Goal: Task Accomplishment & Management: Manage account settings

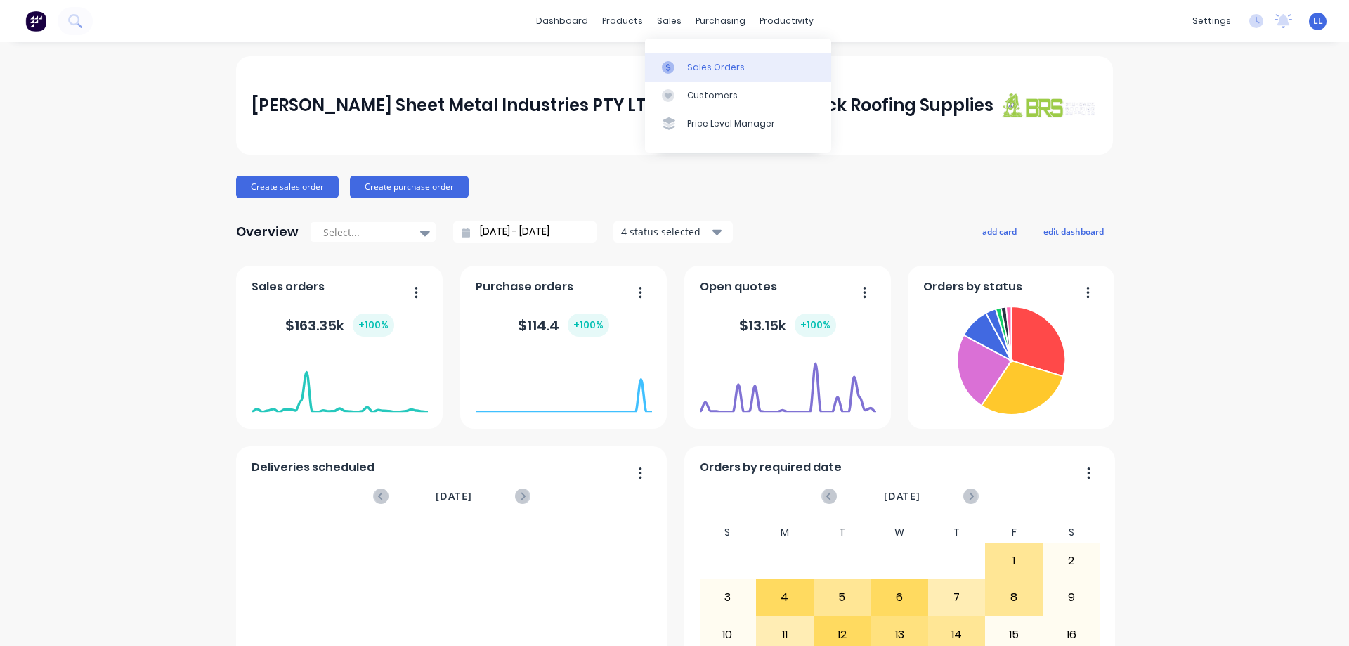
click at [711, 74] on link "Sales Orders" at bounding box center [738, 67] width 186 height 28
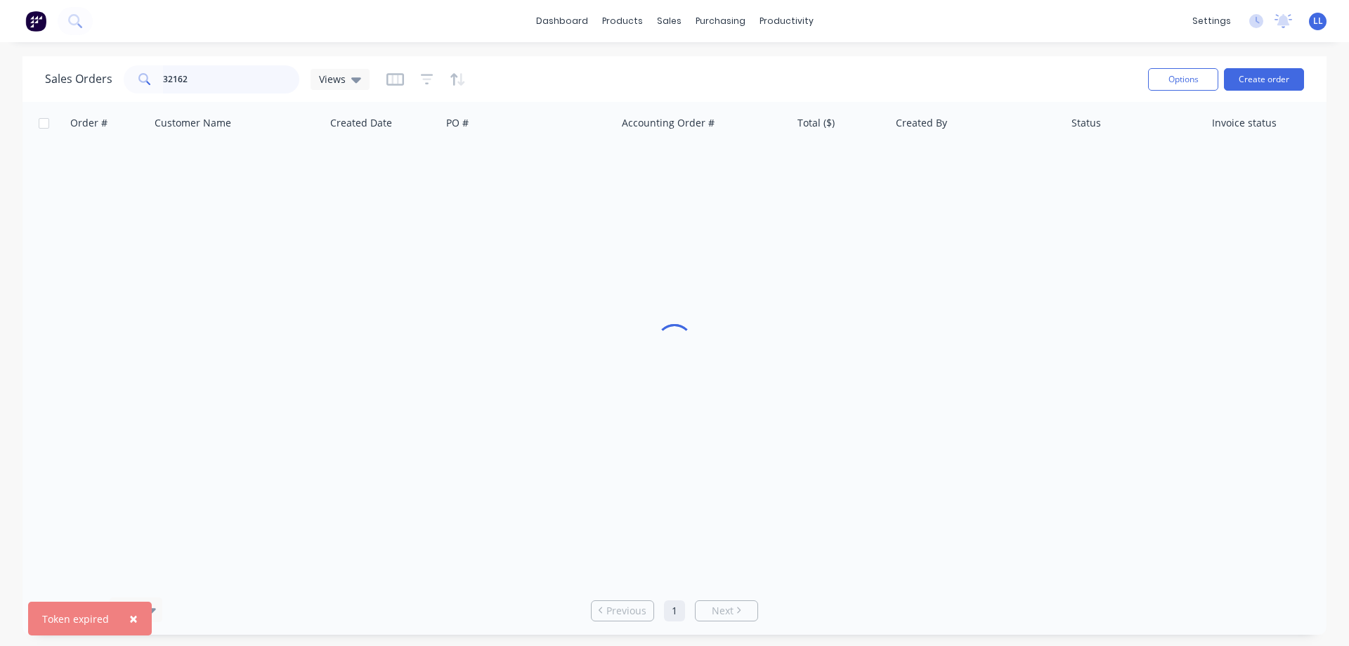
click at [186, 80] on input "32162" at bounding box center [231, 79] width 137 height 28
type input "3"
type input "27655"
click at [214, 81] on input "27655" at bounding box center [231, 79] width 137 height 28
click at [36, 25] on img at bounding box center [35, 21] width 21 height 21
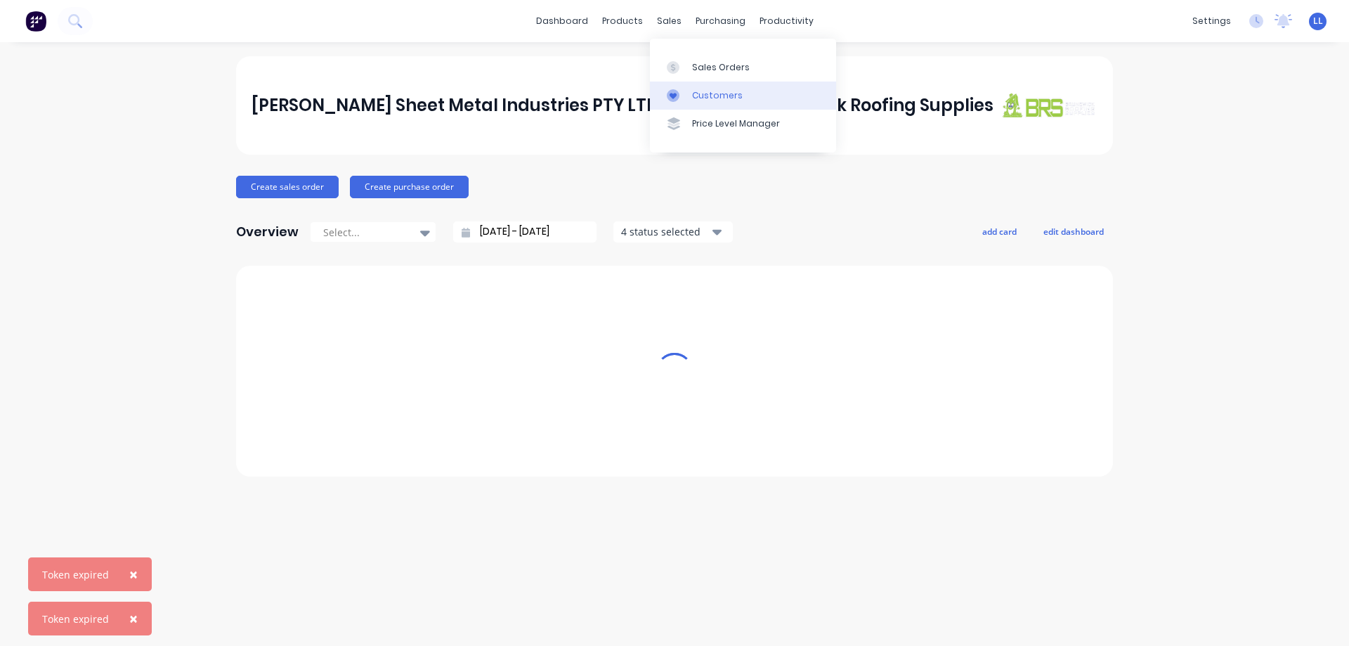
click at [710, 90] on div "Customers" at bounding box center [717, 95] width 51 height 13
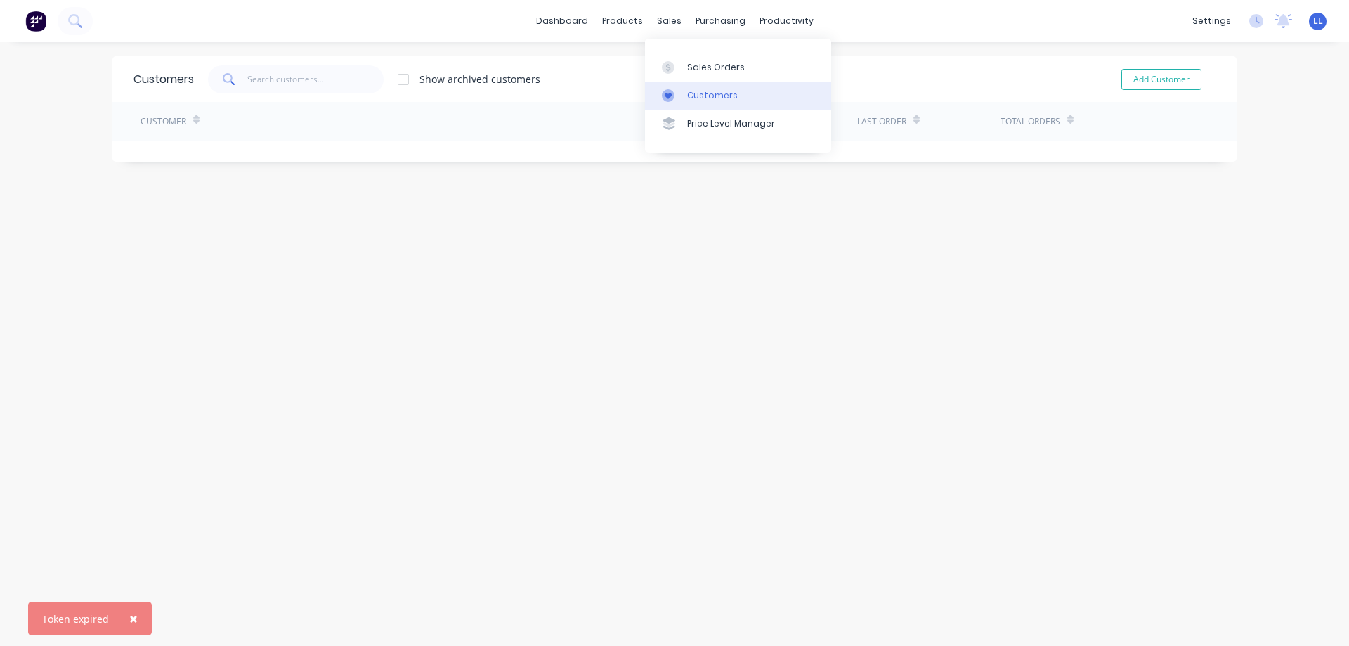
click at [703, 93] on div "Customers" at bounding box center [712, 95] width 51 height 13
click at [315, 79] on input "text" at bounding box center [315, 79] width 137 height 28
click at [701, 97] on div "Customers" at bounding box center [712, 95] width 51 height 13
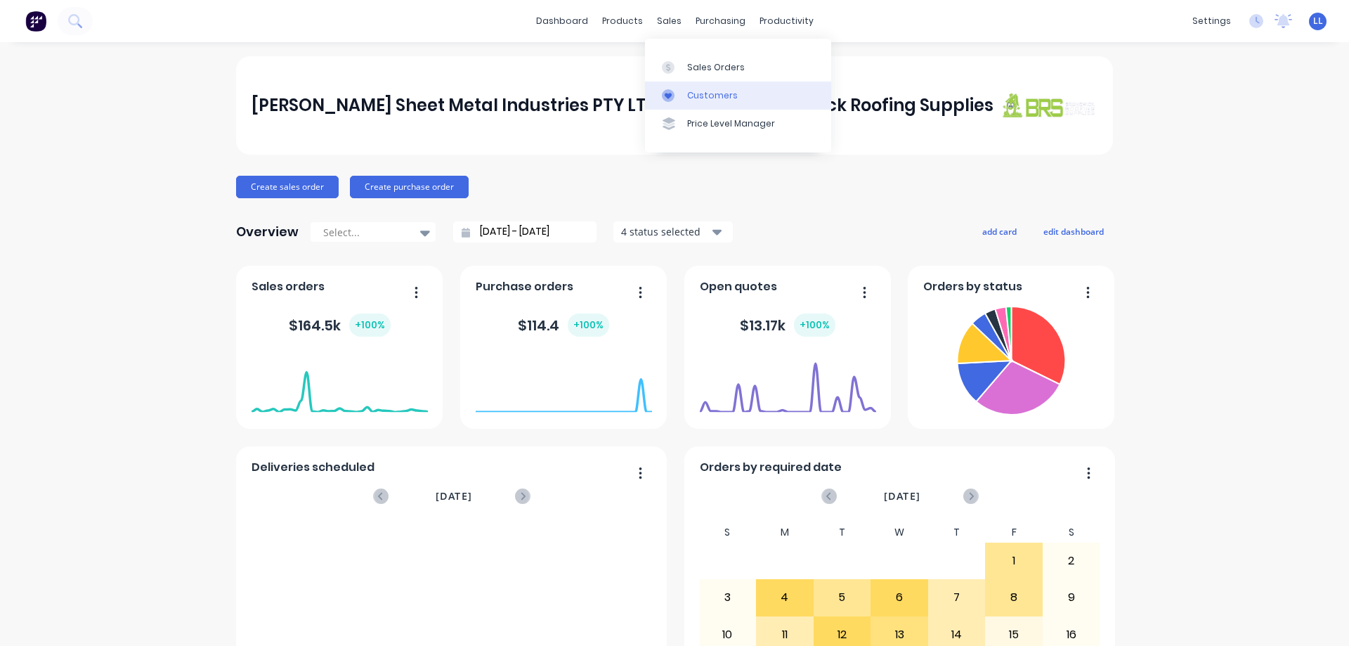
click at [705, 99] on div "Customers" at bounding box center [712, 95] width 51 height 13
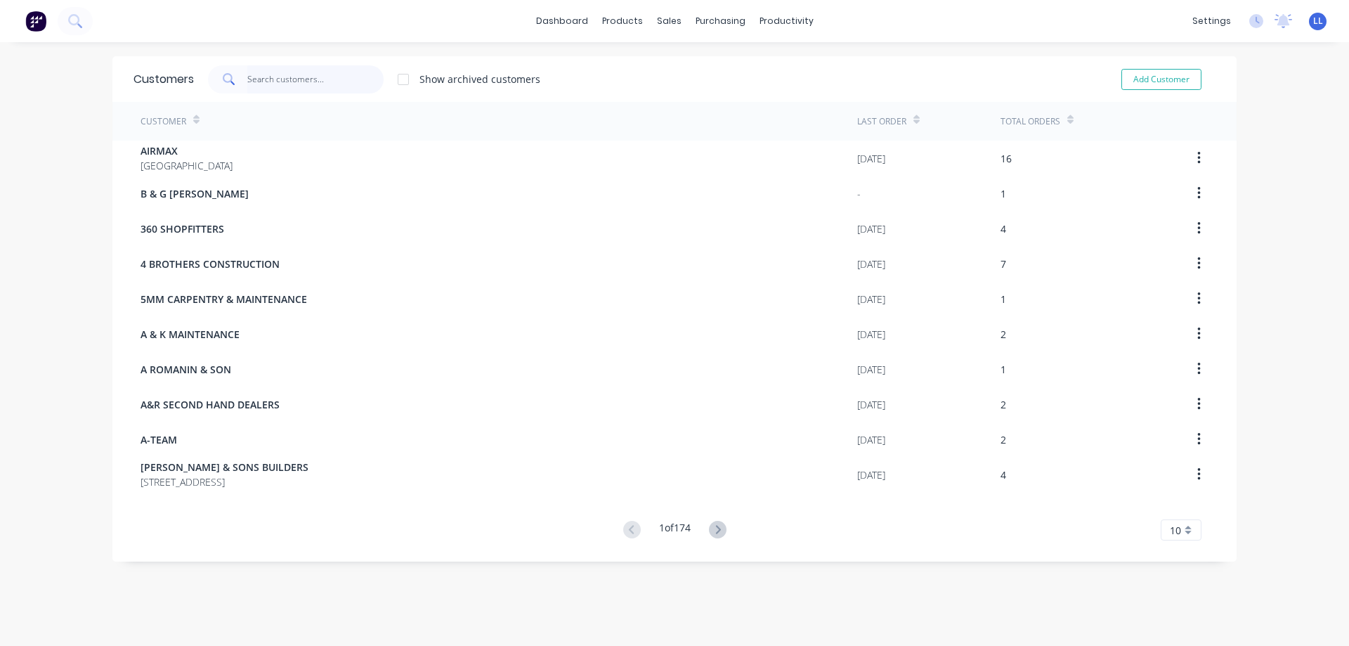
click at [257, 74] on input "text" at bounding box center [315, 79] width 137 height 28
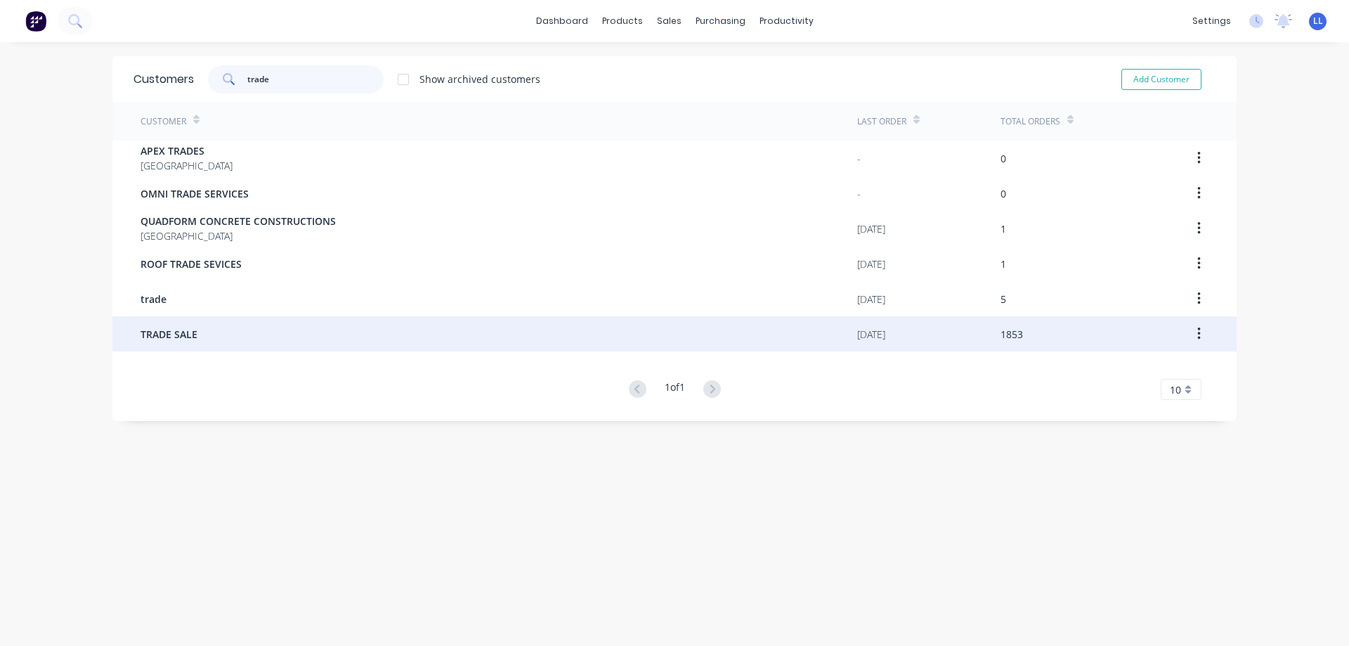
type input "trade"
click at [220, 325] on div "TRADE SALE" at bounding box center [499, 333] width 717 height 35
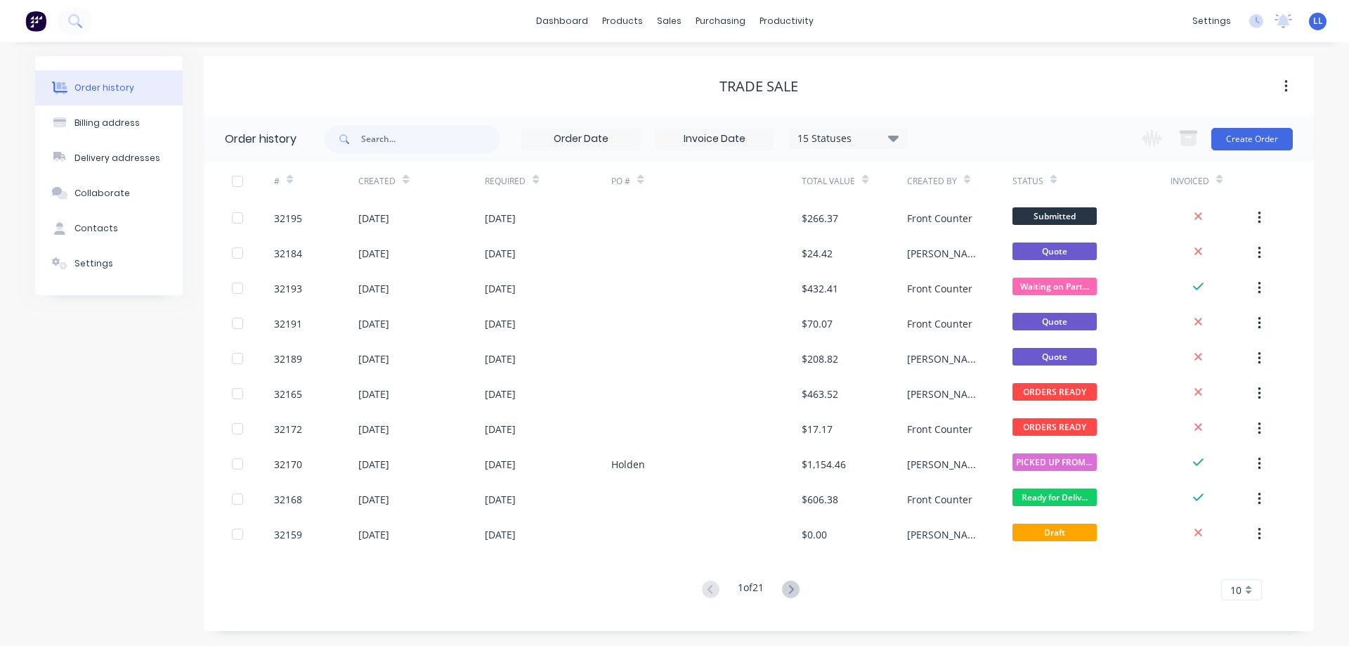
click at [891, 137] on icon at bounding box center [893, 138] width 11 height 6
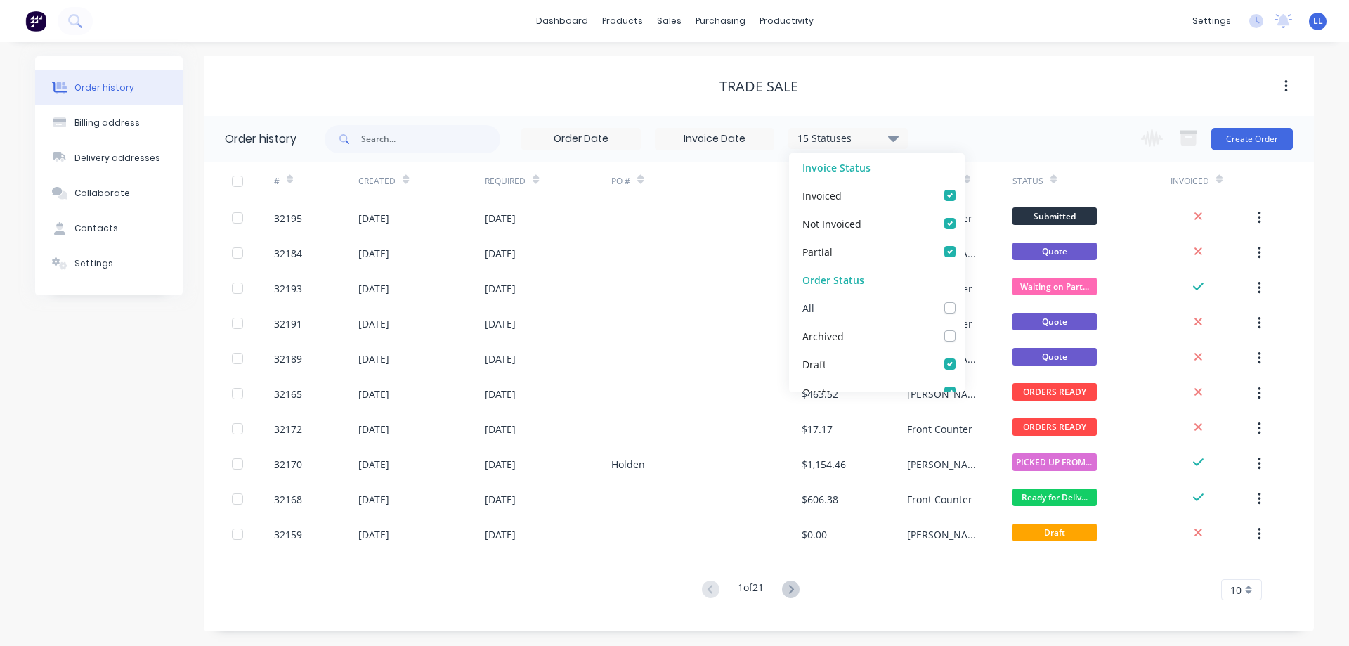
click at [964, 300] on label at bounding box center [964, 300] width 0 height 0
click at [964, 312] on input "checkbox" at bounding box center [969, 306] width 11 height 13
checkbox input "true"
click at [376, 134] on input "text" at bounding box center [430, 139] width 139 height 28
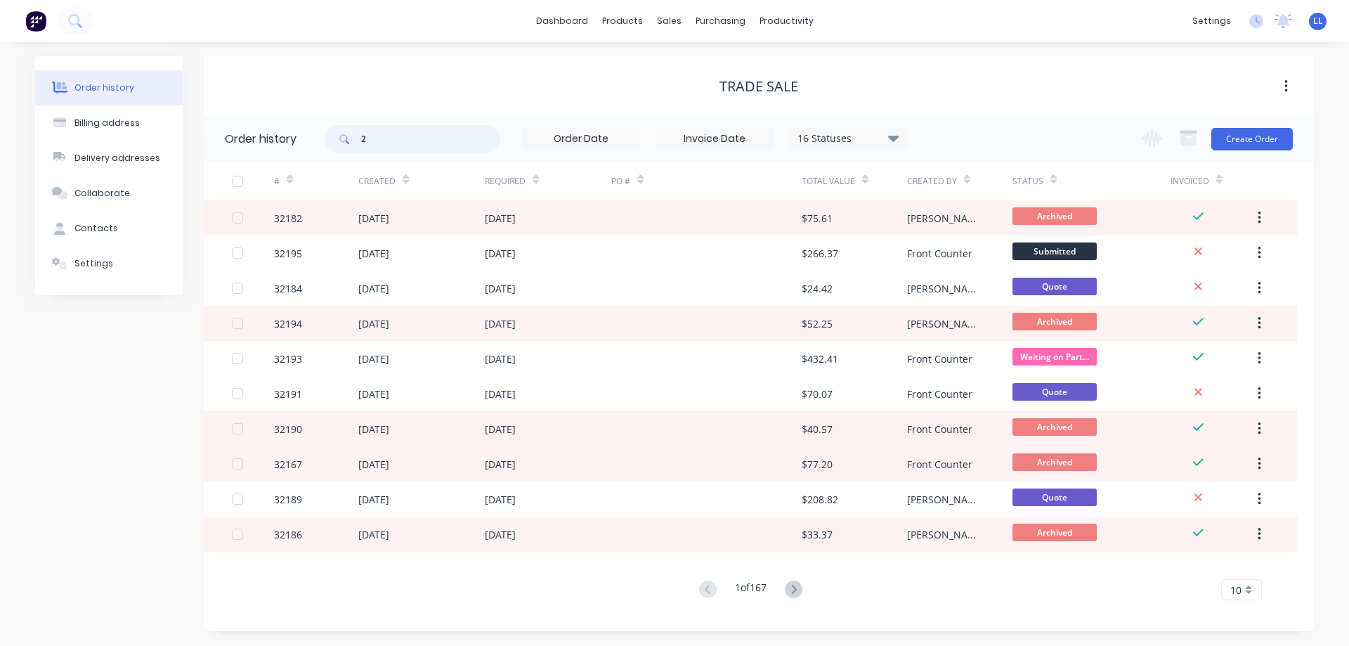
type input "27"
click at [387, 142] on input "27" at bounding box center [430, 139] width 139 height 28
type input "27655"
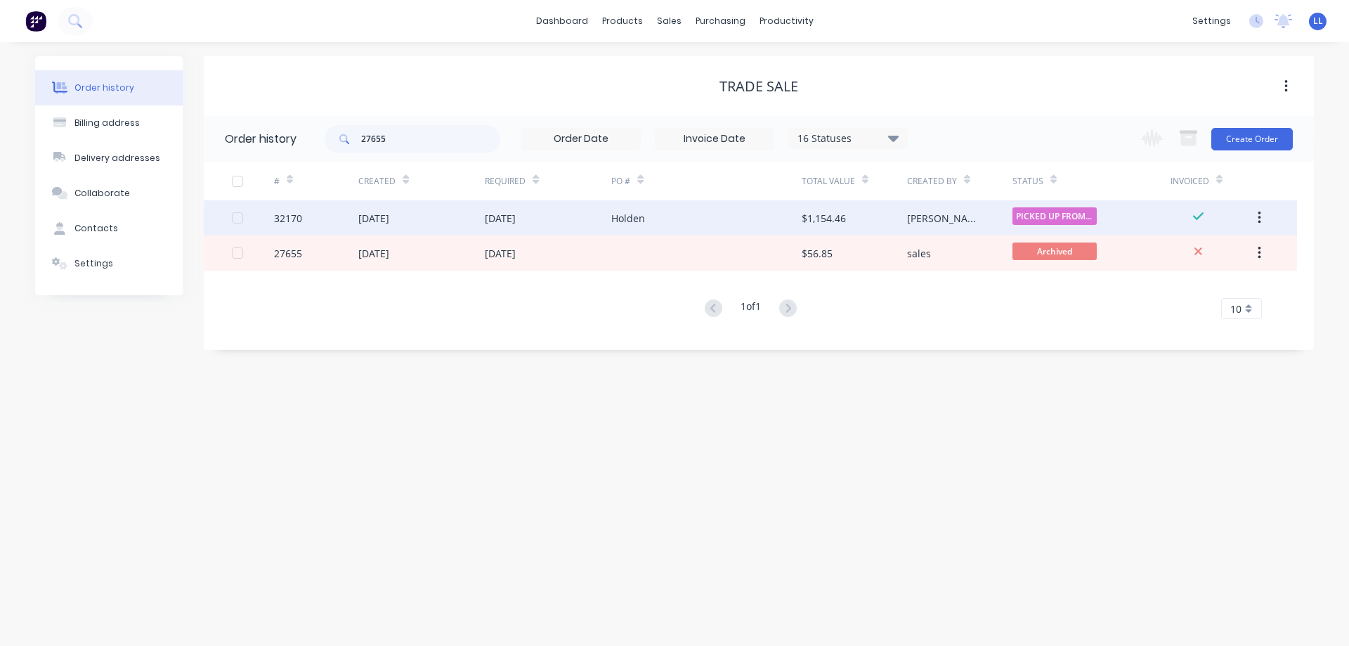
click at [719, 212] on div "Holden" at bounding box center [706, 217] width 190 height 35
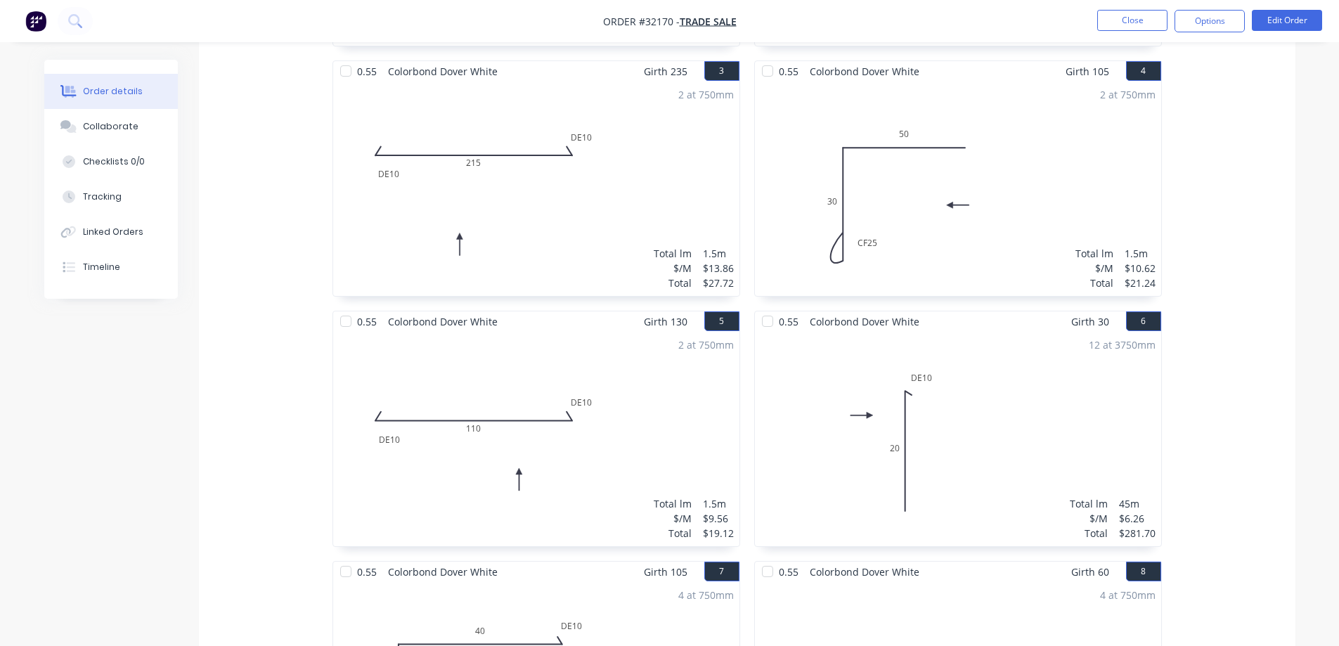
scroll to position [773, 0]
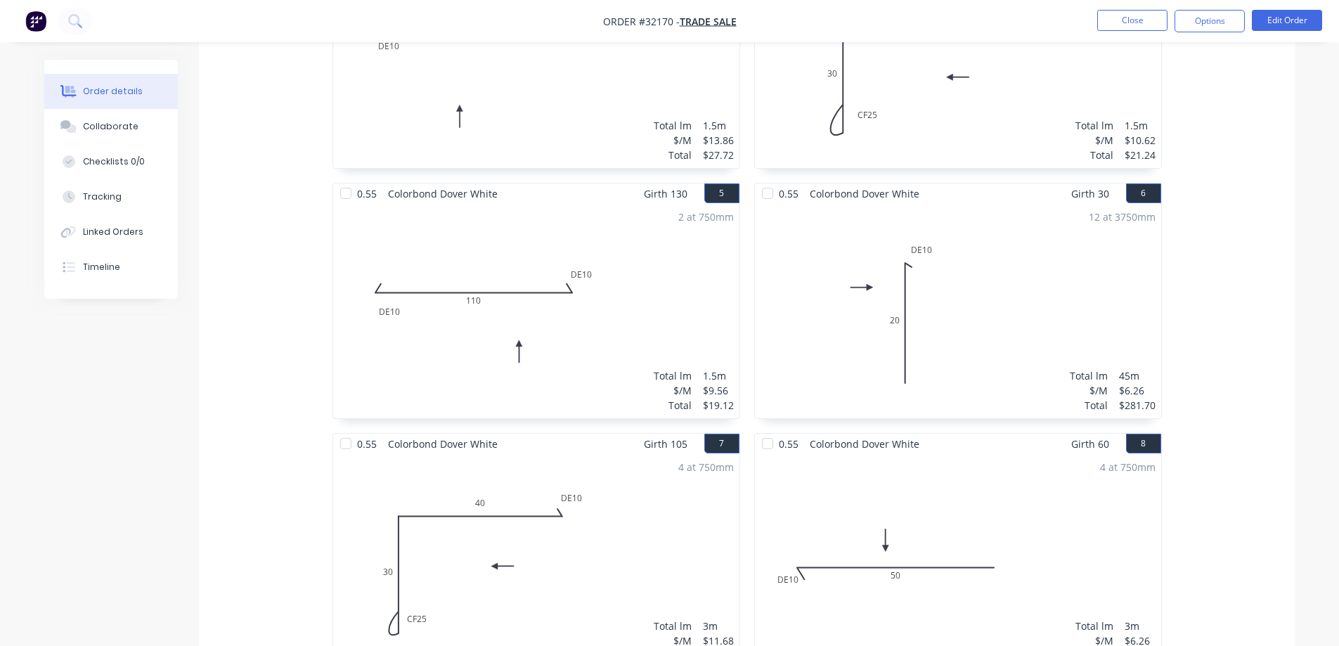
click at [1019, 228] on div "12 at 3750mm Total lm $/M Total 45m $6.26 $281.70" at bounding box center [958, 311] width 406 height 214
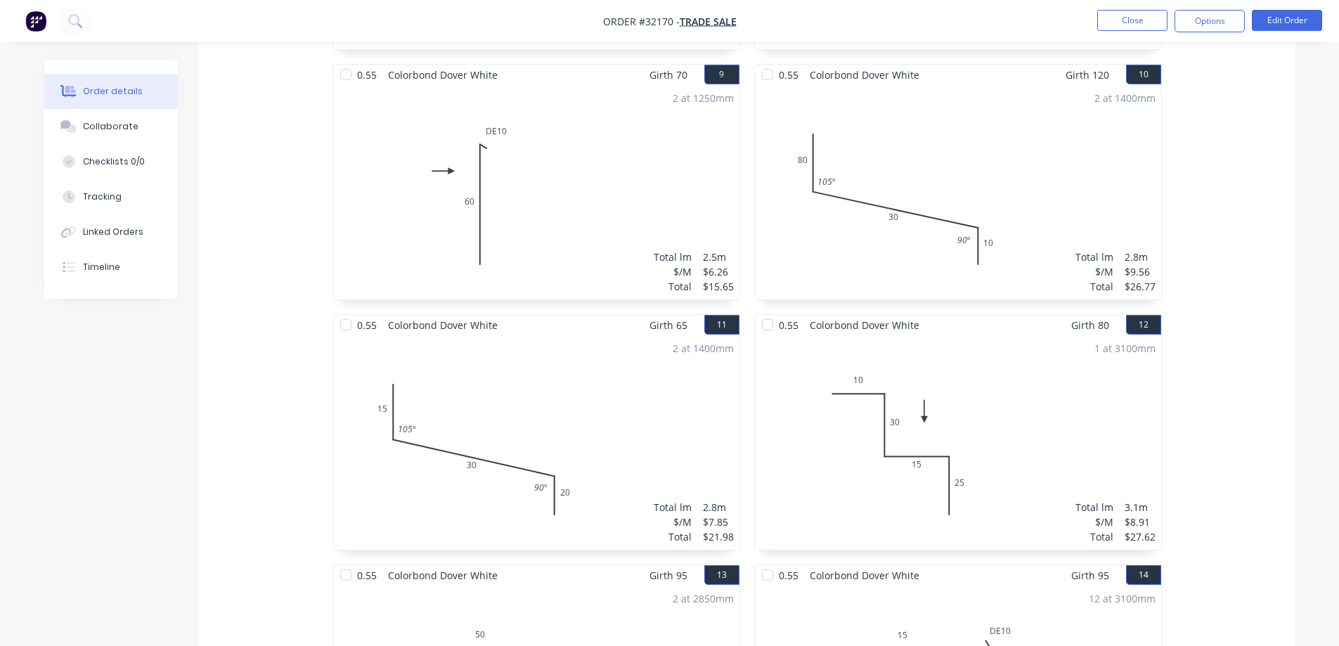
scroll to position [1616, 0]
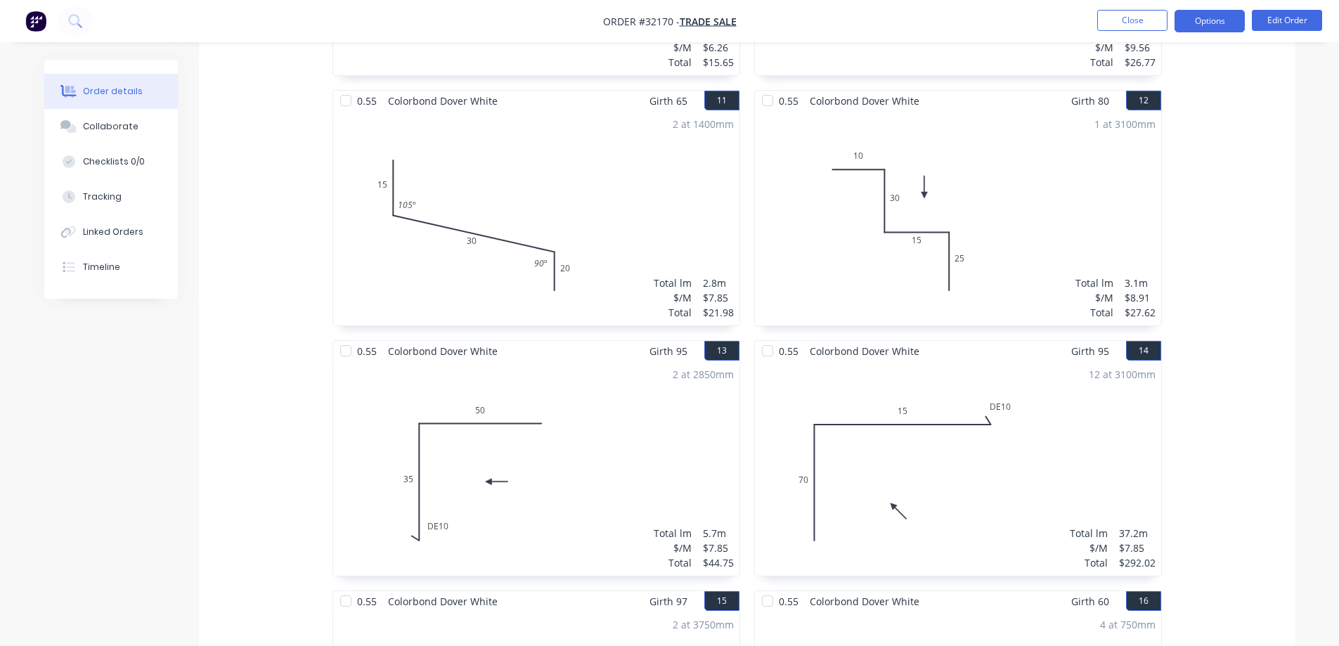
click at [1218, 17] on button "Options" at bounding box center [1209, 21] width 70 height 22
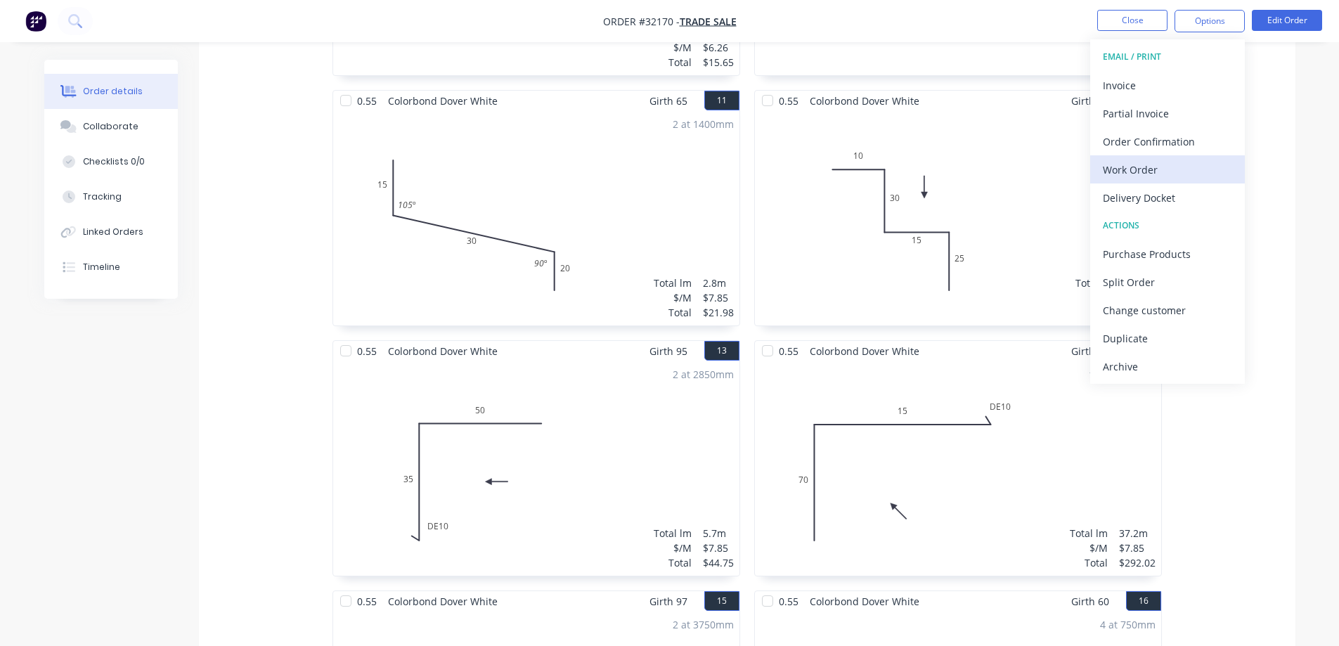
click at [1157, 174] on div "Work Order" at bounding box center [1167, 170] width 129 height 20
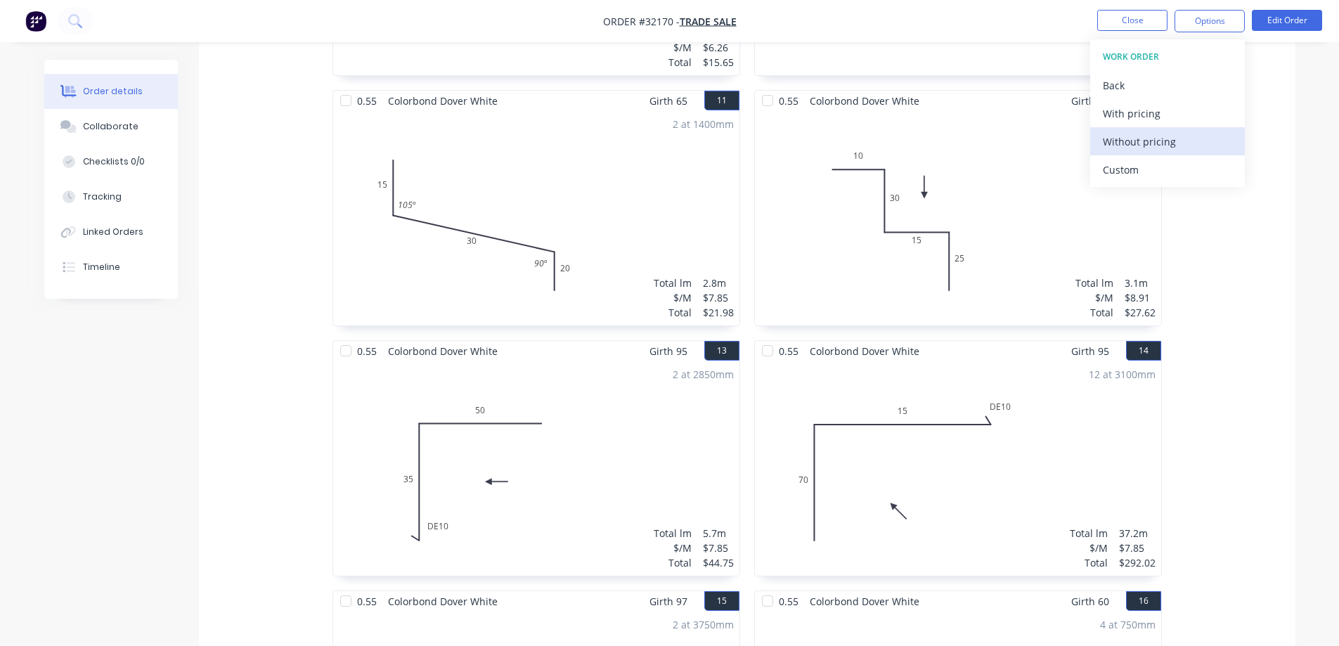
click at [1149, 138] on div "Without pricing" at bounding box center [1167, 141] width 129 height 20
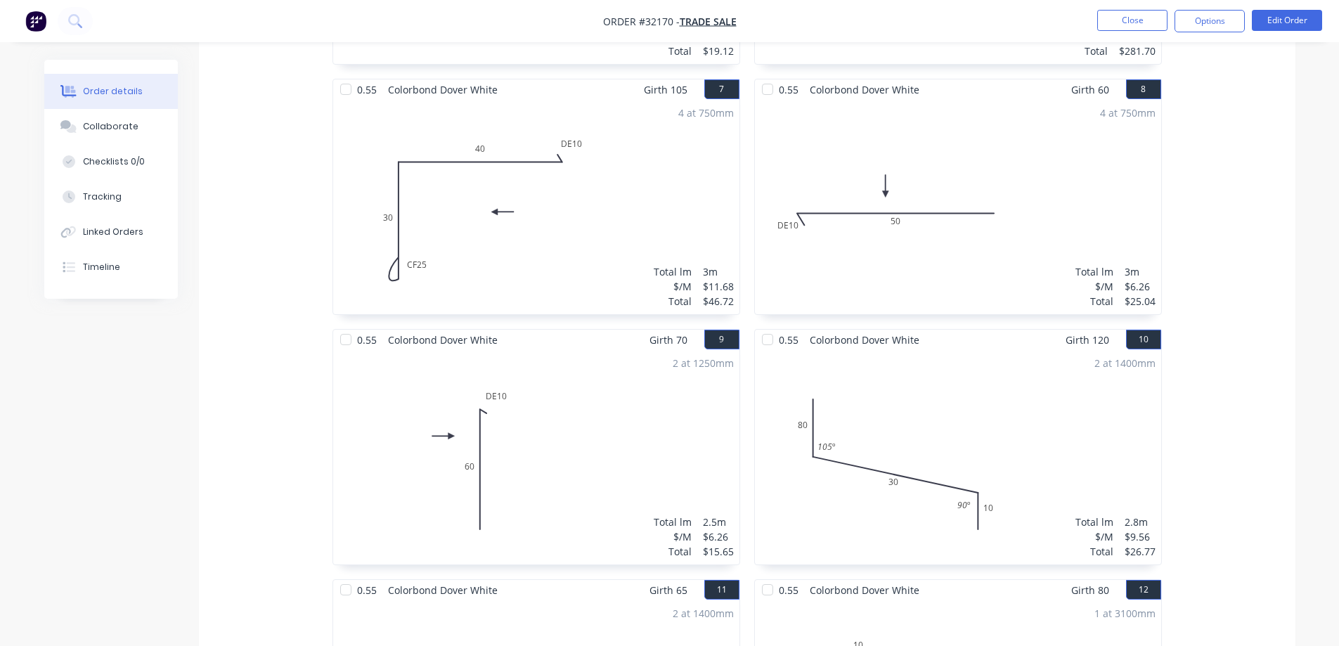
scroll to position [914, 0]
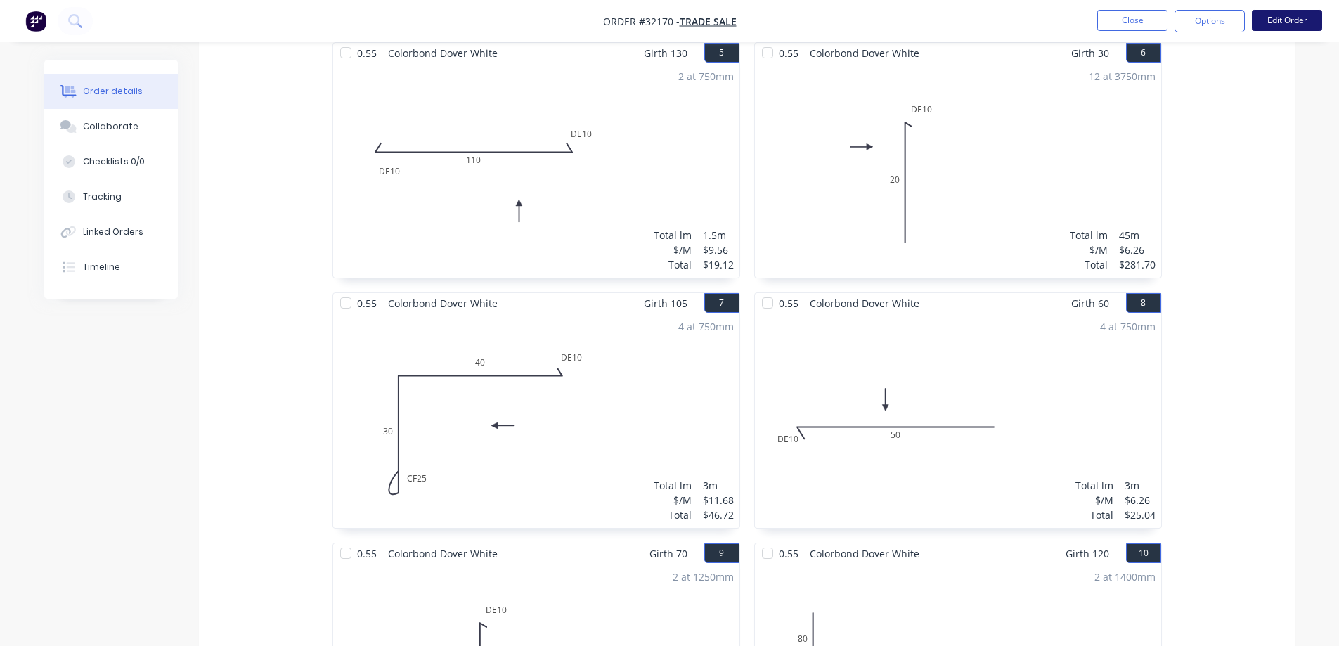
click at [1293, 22] on button "Edit Order" at bounding box center [1287, 20] width 70 height 21
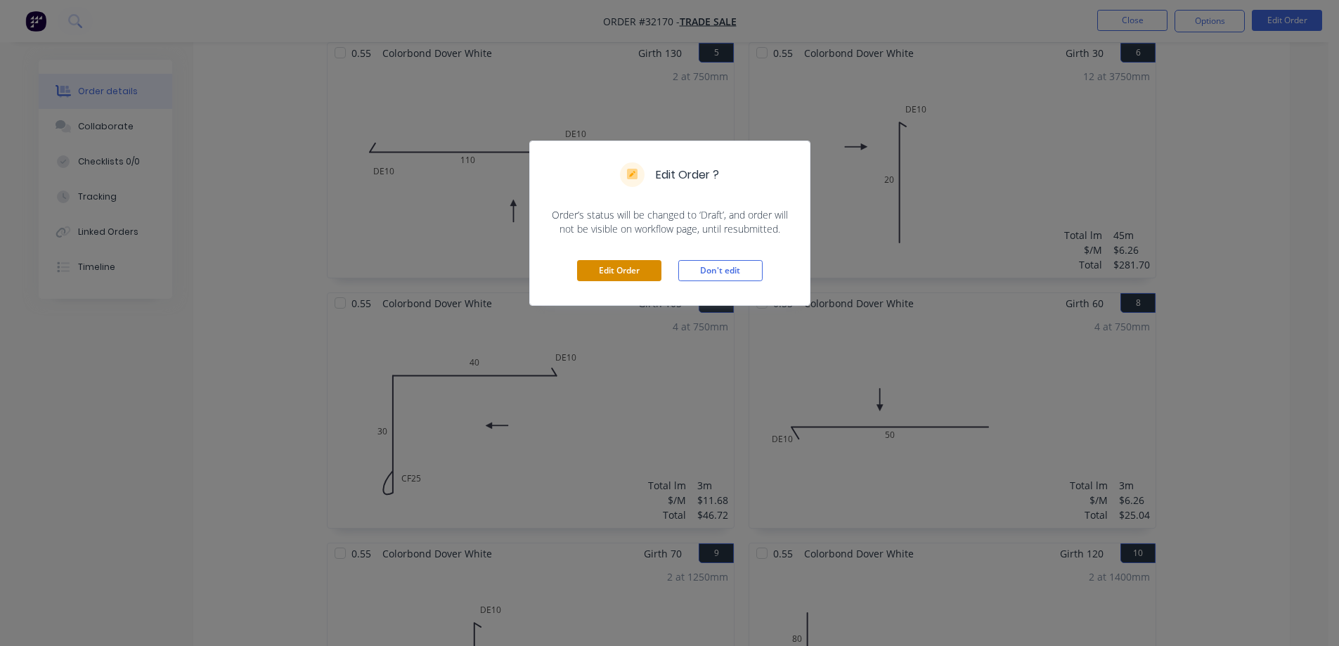
click at [641, 268] on button "Edit Order" at bounding box center [619, 270] width 84 height 21
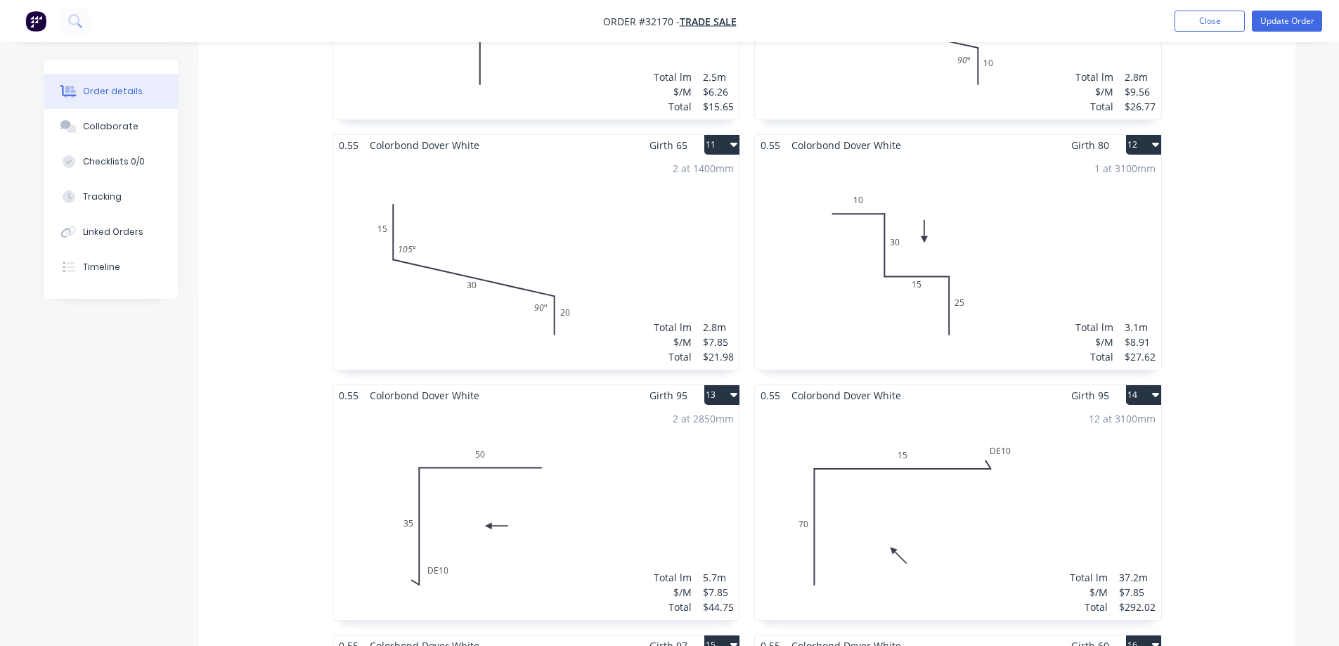
scroll to position [1757, 0]
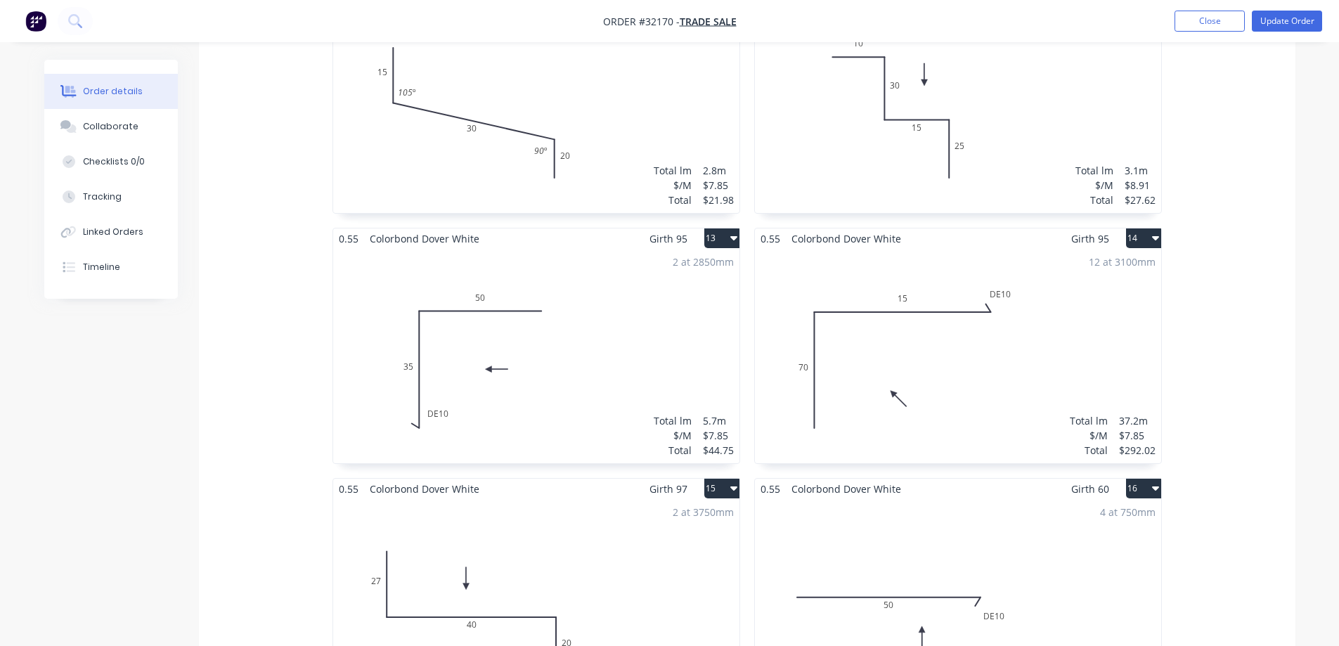
click at [1103, 299] on div "12 at 3100mm Total lm $/M Total 37.2m $7.85 $292.02" at bounding box center [958, 356] width 406 height 214
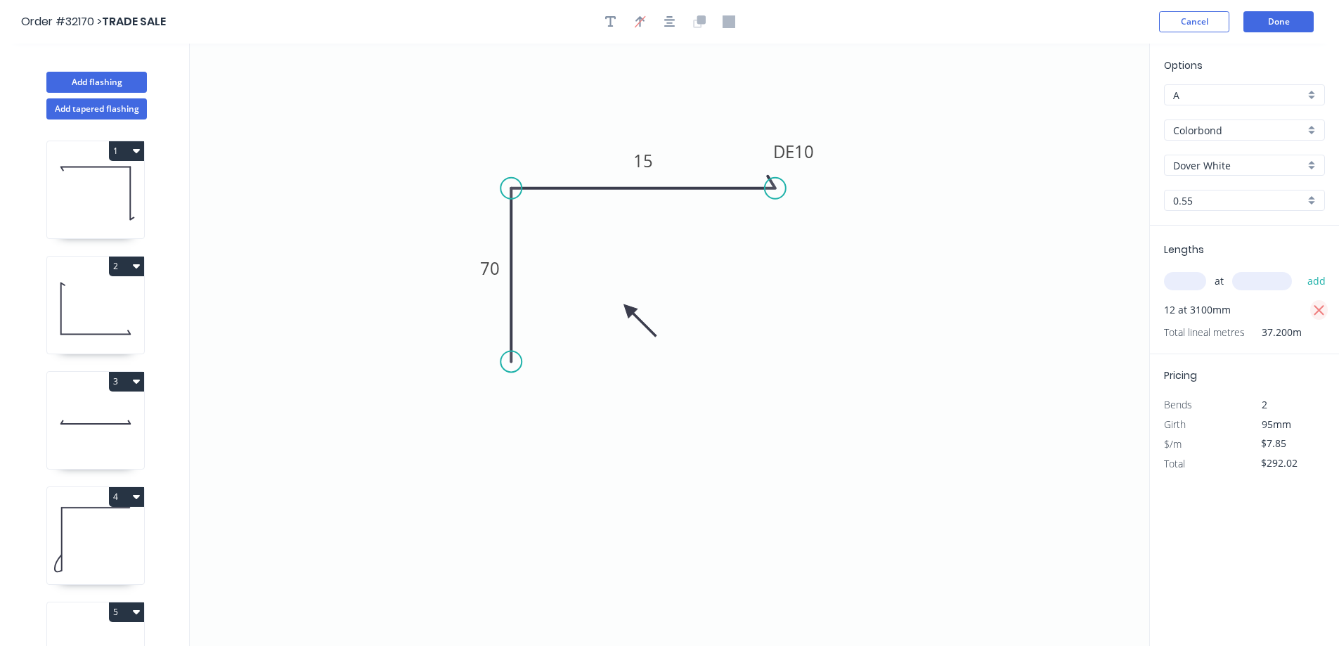
click at [1320, 311] on icon "button" at bounding box center [1319, 310] width 11 height 11
type input "$0.00"
drag, startPoint x: 1181, startPoint y: 278, endPoint x: 1033, endPoint y: 329, distance: 156.7
click at [1171, 283] on input "text" at bounding box center [1185, 281] width 42 height 18
type input "1"
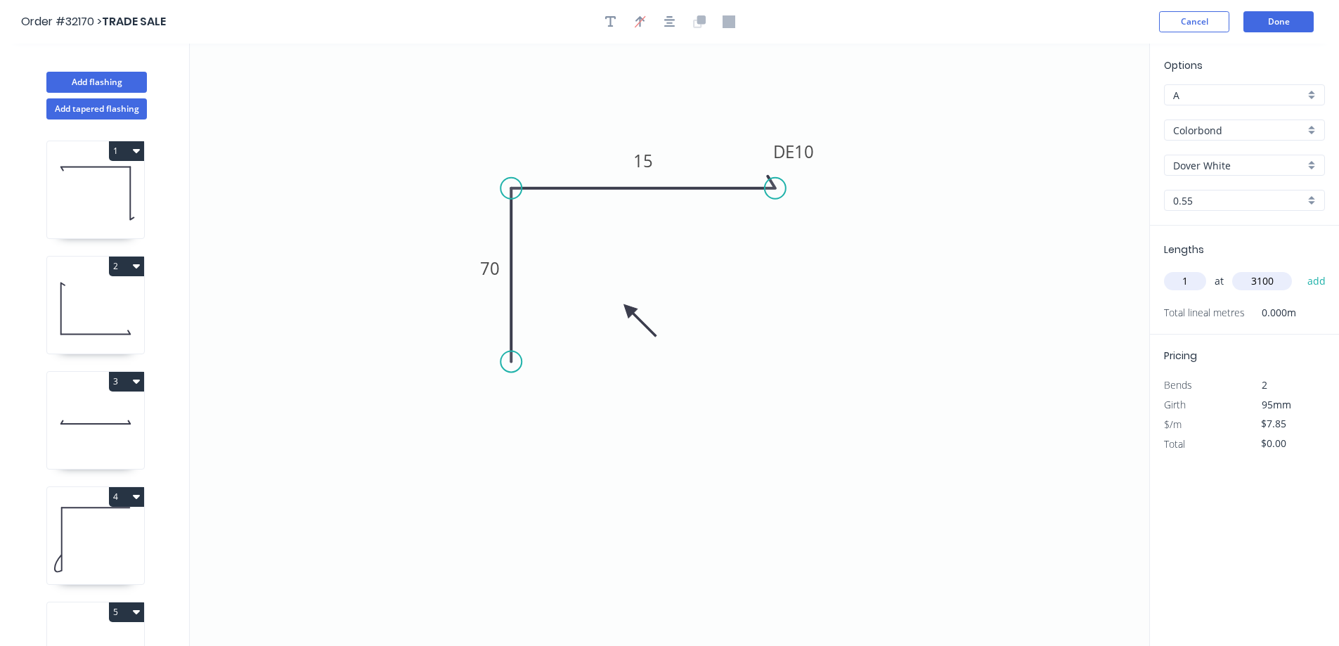
type input "3100"
click at [1300, 269] on button "add" at bounding box center [1316, 281] width 33 height 24
type input "$24.34"
click at [1278, 27] on button "Done" at bounding box center [1278, 21] width 70 height 21
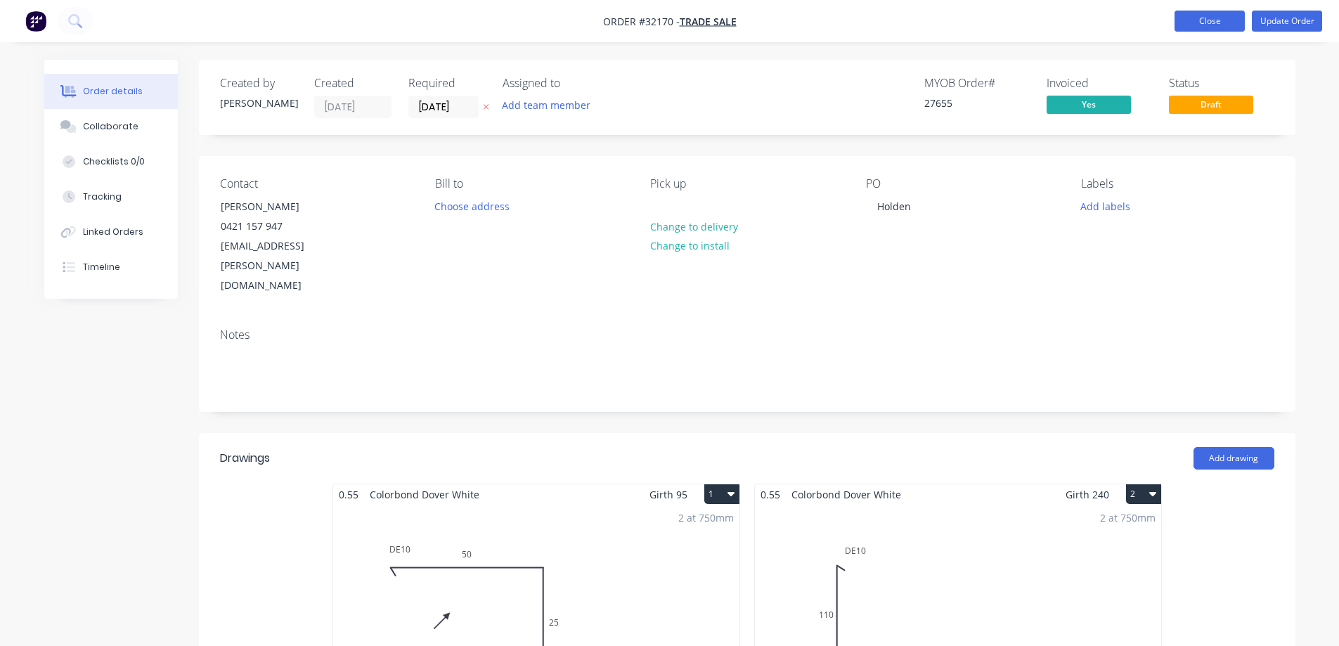
click at [1218, 25] on button "Close" at bounding box center [1209, 21] width 70 height 21
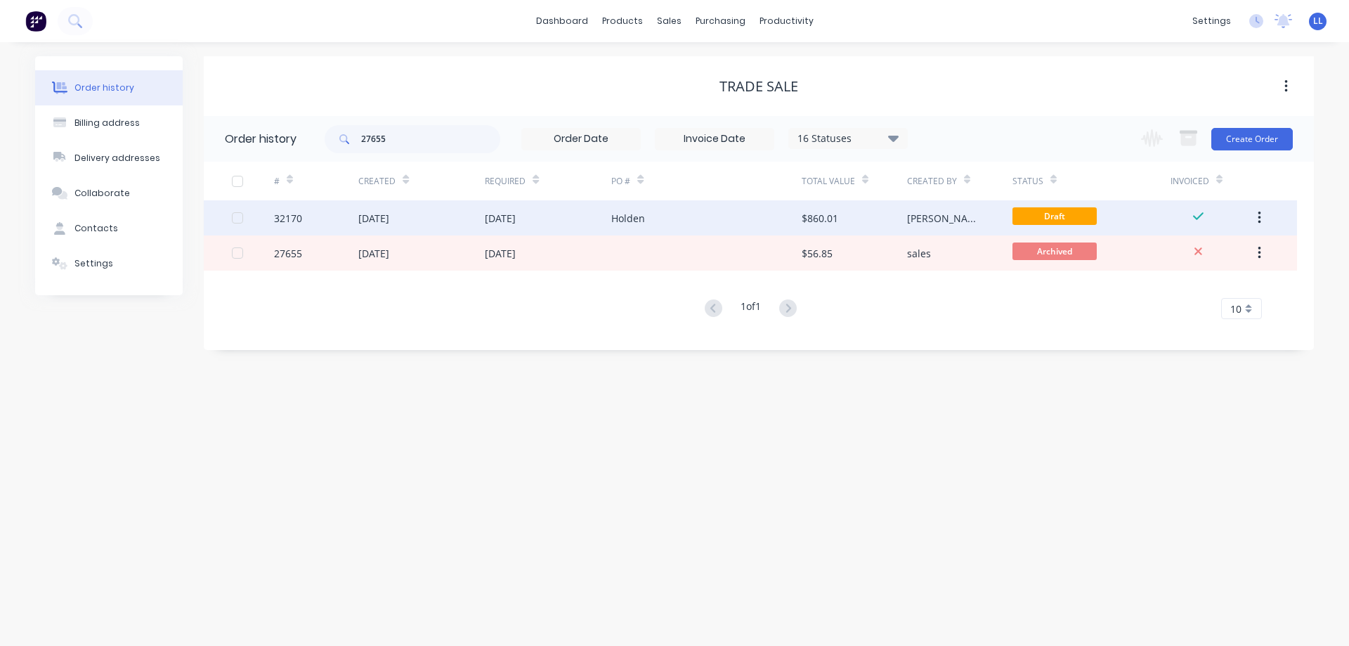
click at [964, 214] on div "[PERSON_NAME]" at bounding box center [959, 217] width 105 height 35
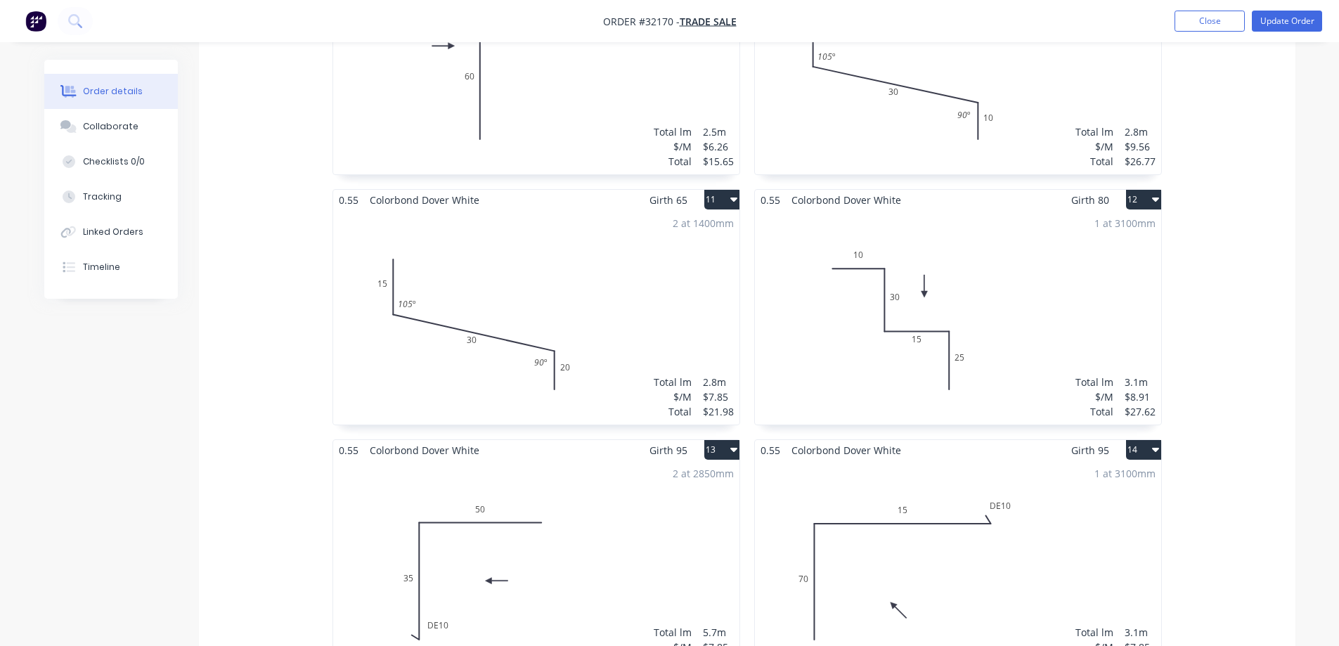
scroll to position [1687, 0]
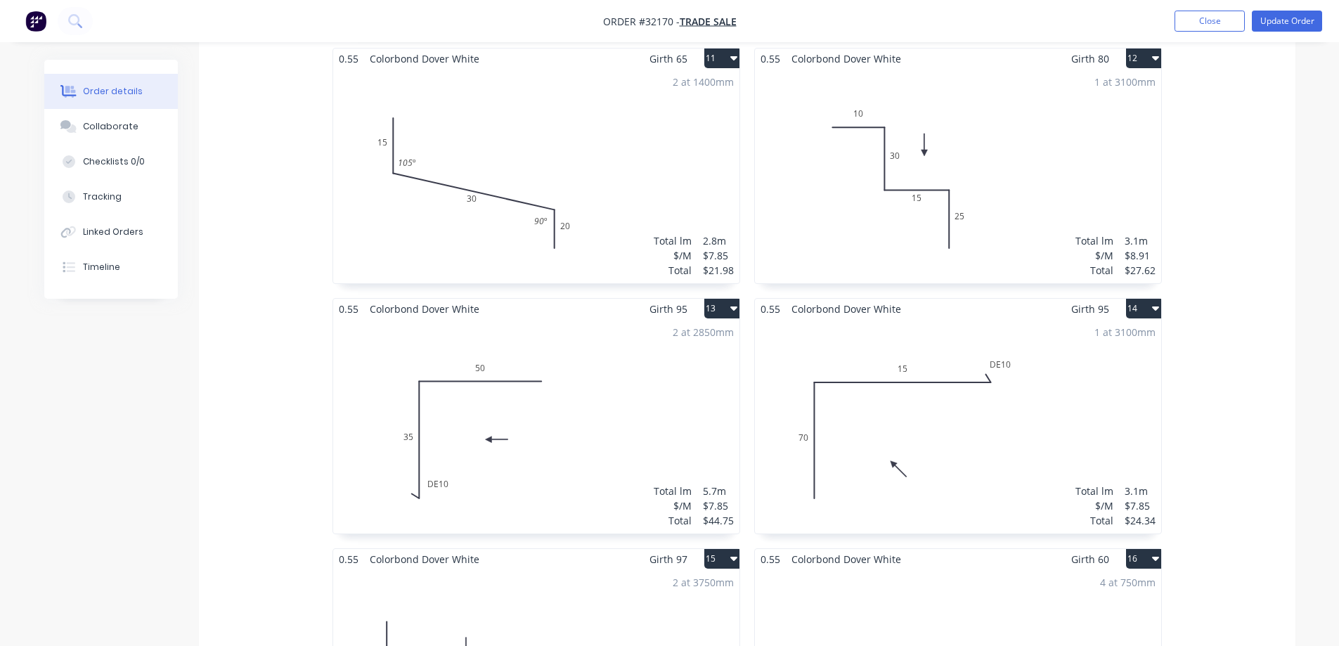
click at [1103, 405] on div "1 at 3100mm Total lm $/M Total 3.1m $7.85 $24.34" at bounding box center [958, 426] width 406 height 214
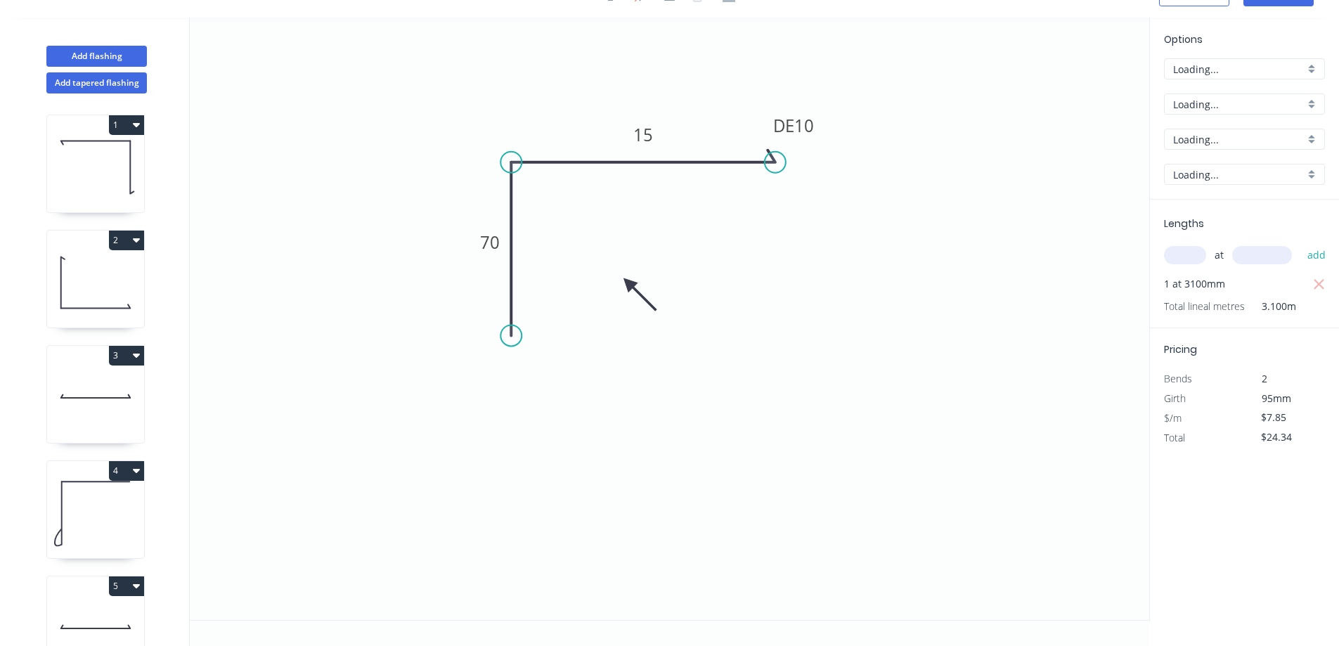
scroll to position [26, 0]
drag, startPoint x: 1315, startPoint y: 285, endPoint x: 1283, endPoint y: 282, distance: 31.8
click at [1313, 285] on icon "button" at bounding box center [1319, 284] width 13 height 17
type input "$0.00"
drag, startPoint x: 1191, startPoint y: 253, endPoint x: 1171, endPoint y: 264, distance: 22.9
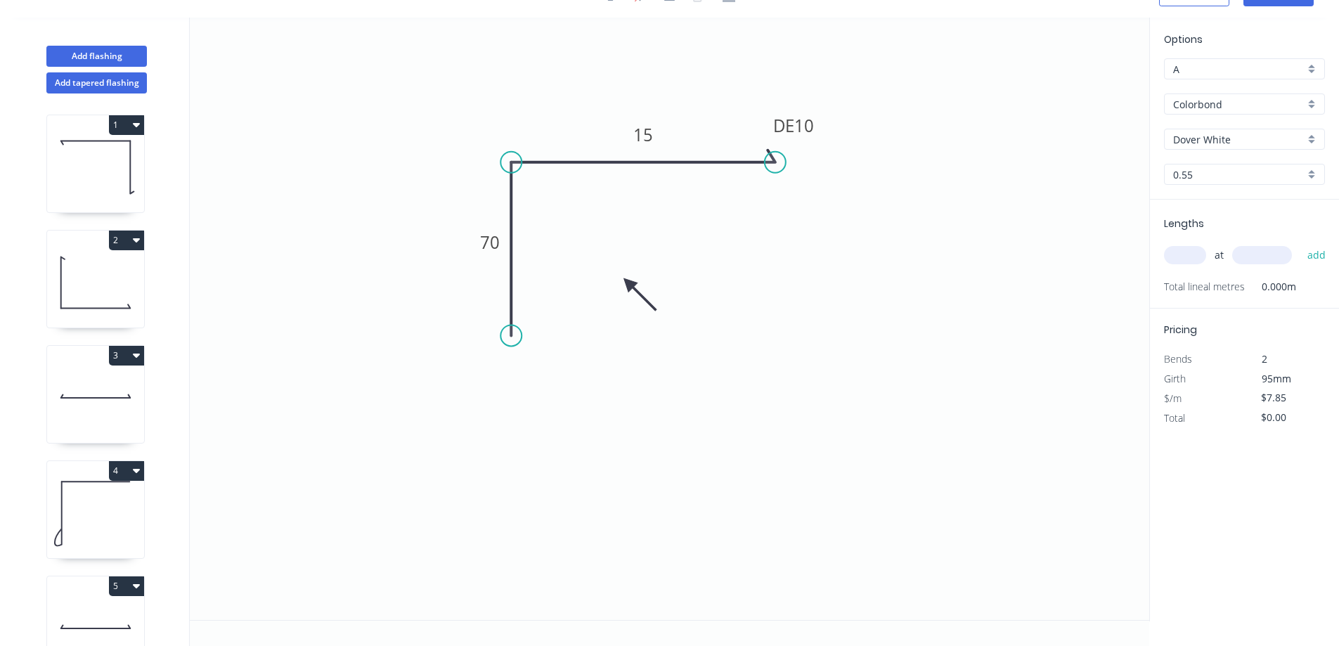
click at [1191, 254] on input "text" at bounding box center [1185, 255] width 42 height 18
type input "12"
type input "3100"
click at [1300, 243] on button "add" at bounding box center [1316, 255] width 33 height 24
type input "$292.02"
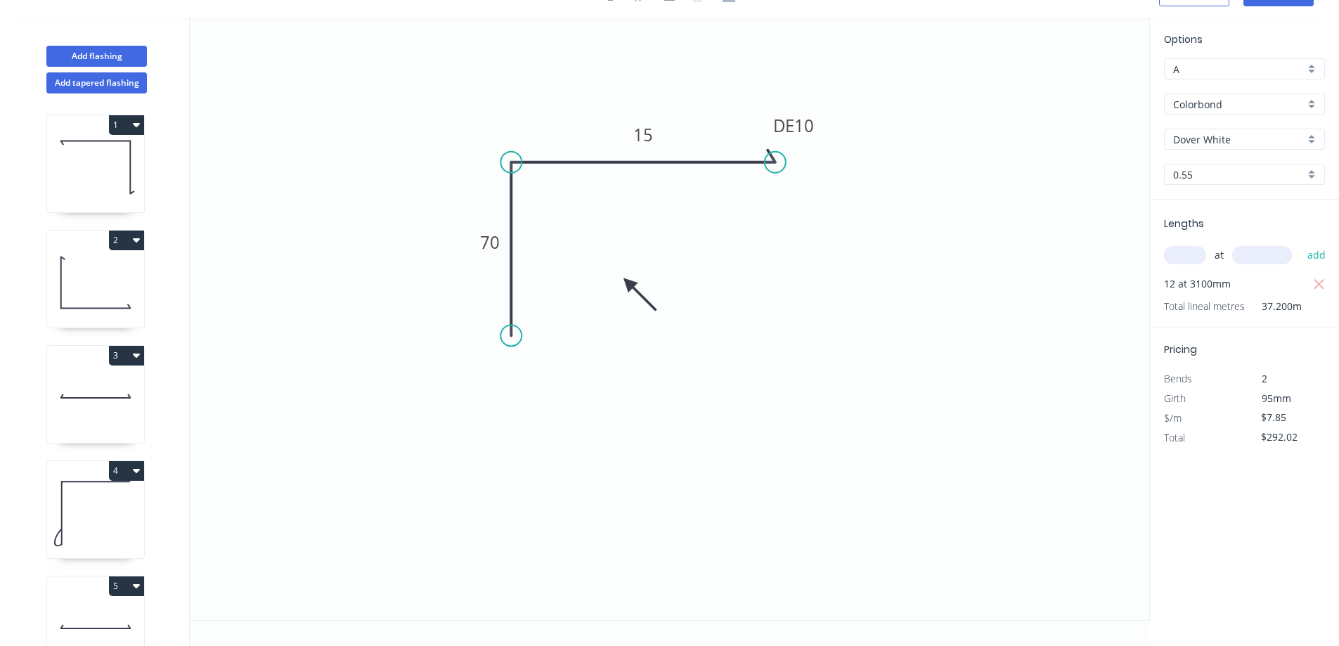
click at [1300, 243] on button "add" at bounding box center [1316, 255] width 33 height 24
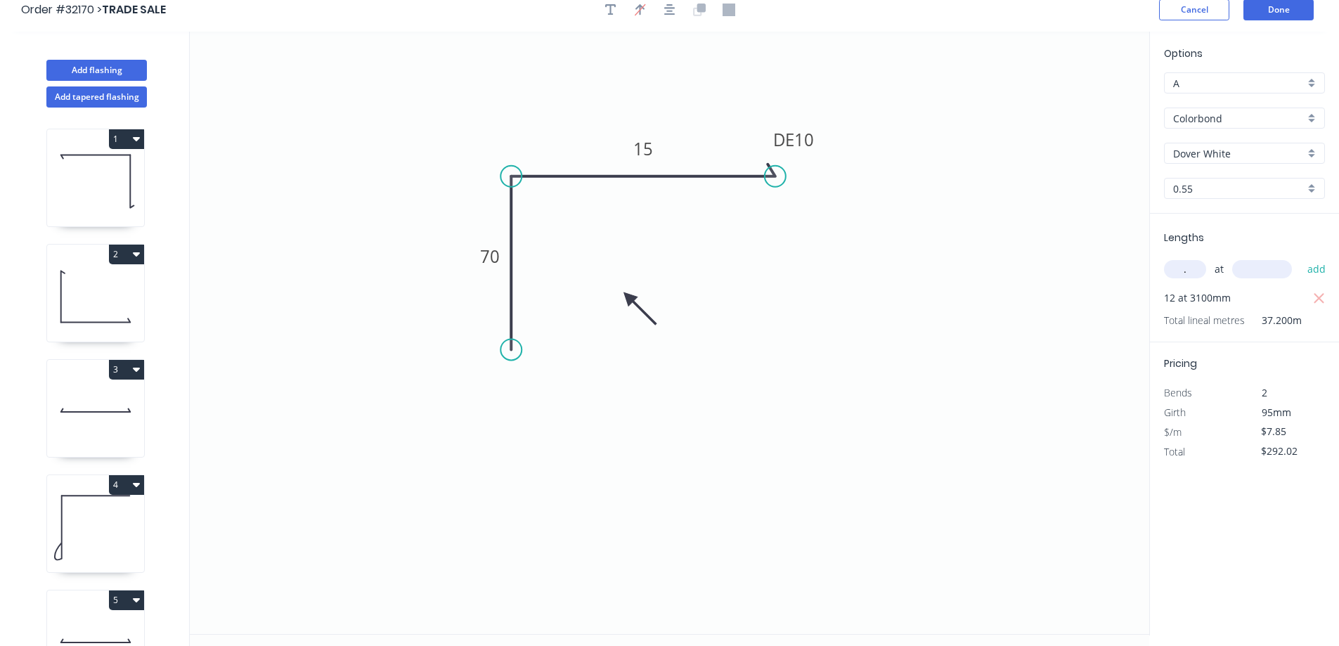
scroll to position [0, 0]
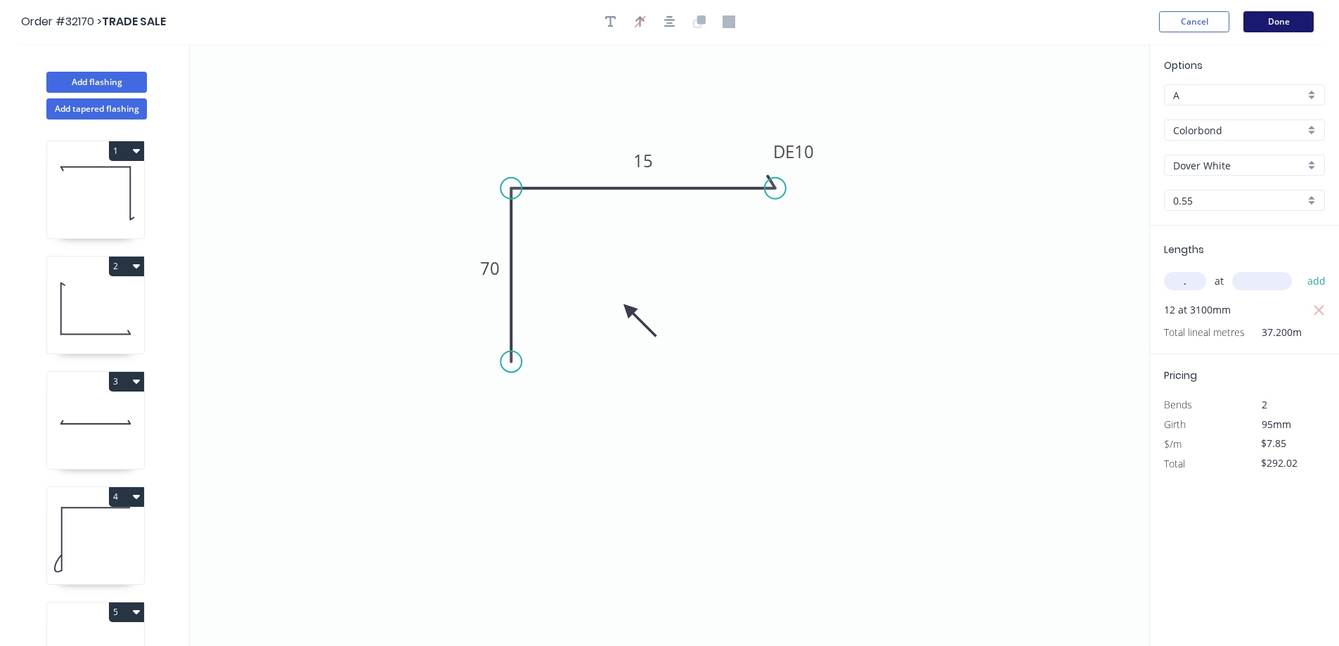
type input "."
click at [1275, 25] on button "Done" at bounding box center [1278, 21] width 70 height 21
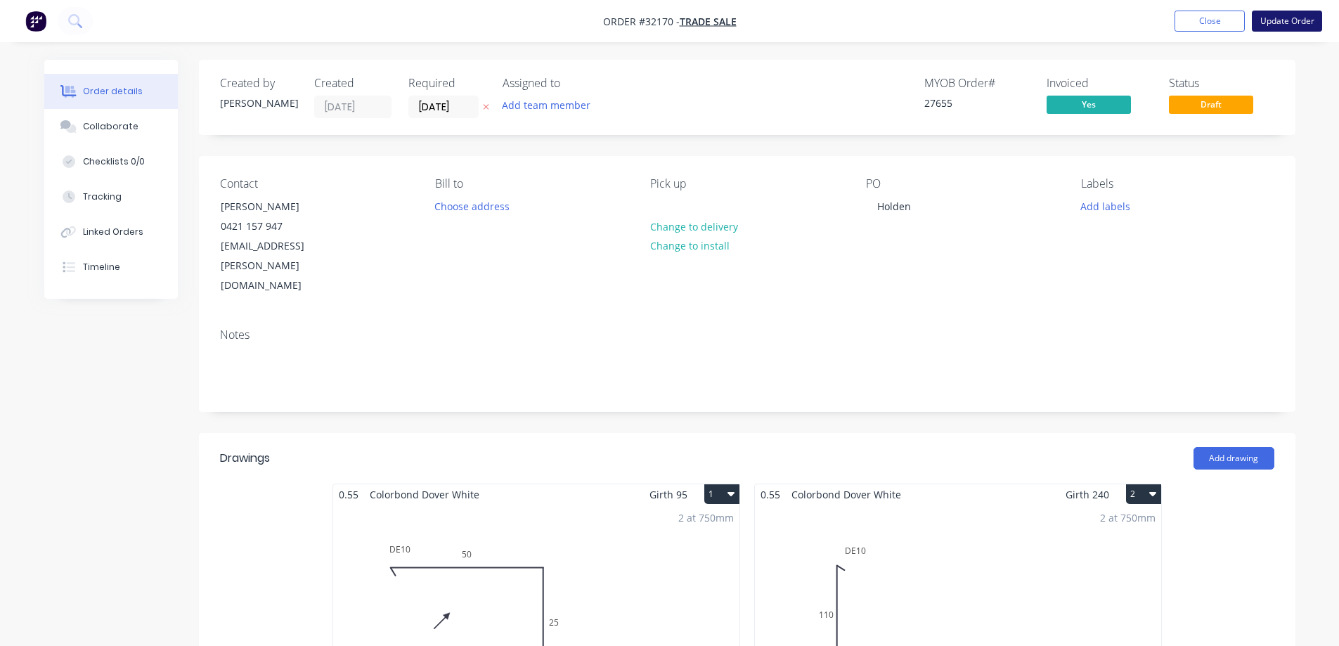
click at [1303, 20] on button "Update Order" at bounding box center [1287, 21] width 70 height 21
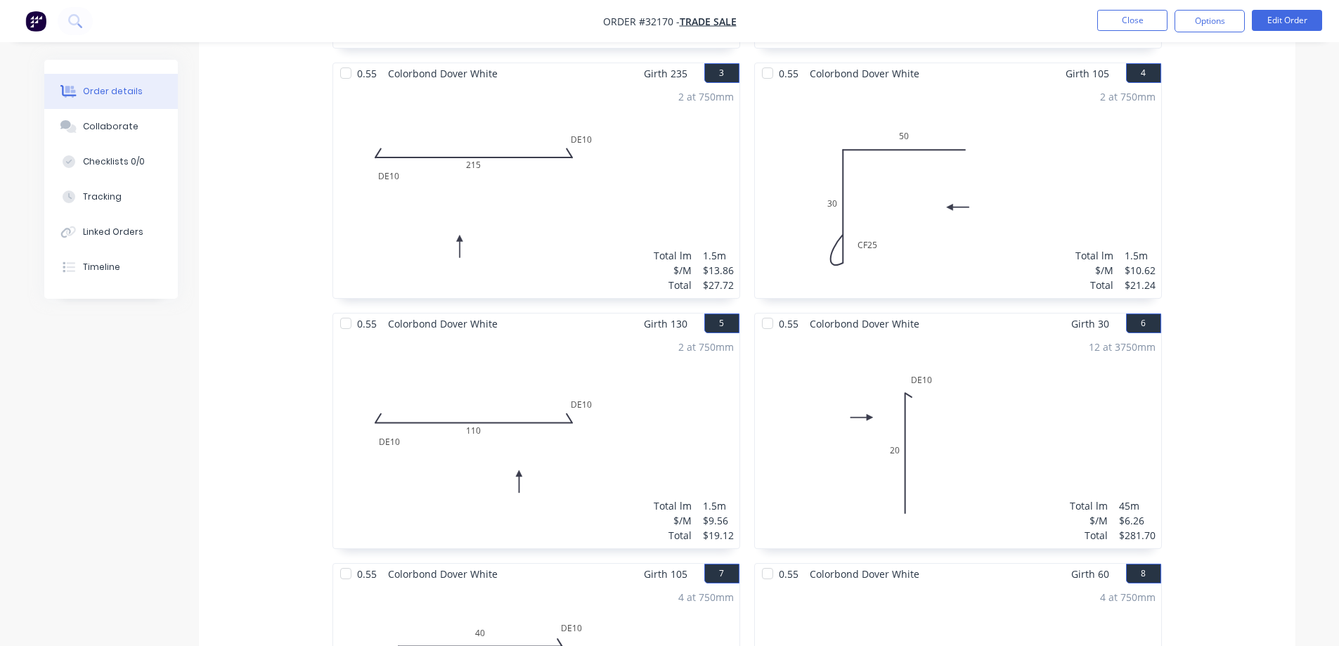
scroll to position [633, 0]
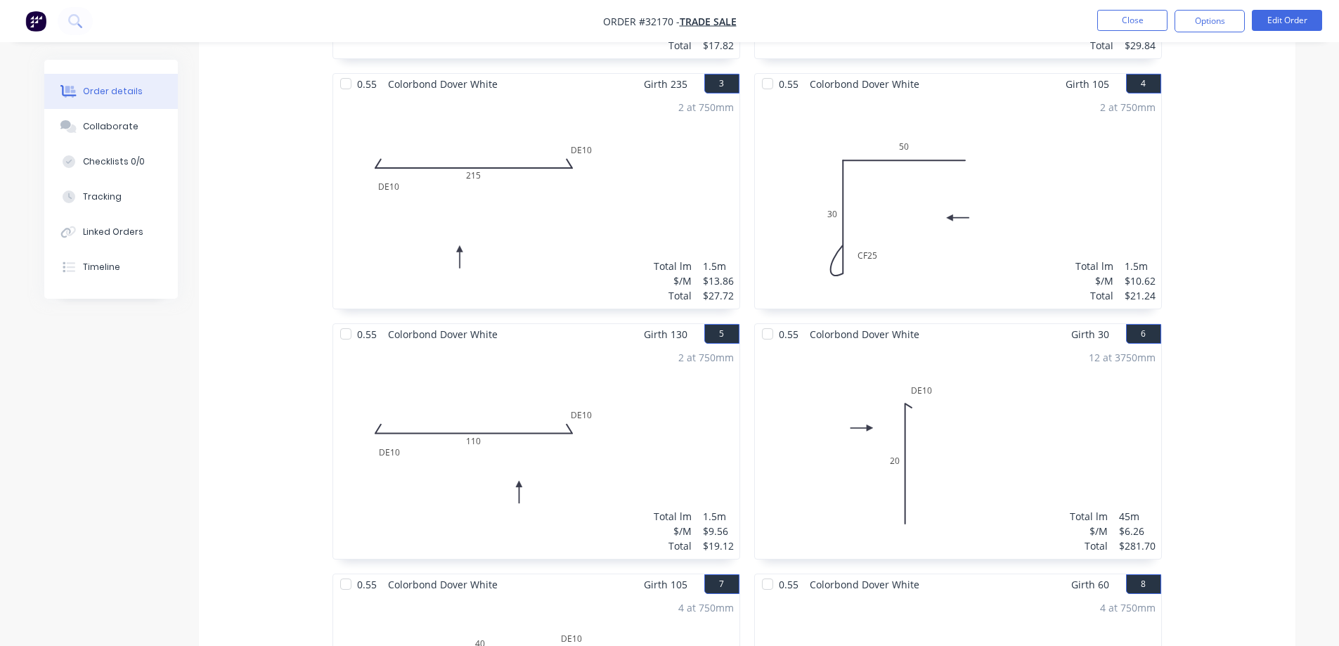
click at [982, 442] on div "12 at 3750mm Total lm $/M Total 45m $6.26 $281.70" at bounding box center [958, 451] width 406 height 214
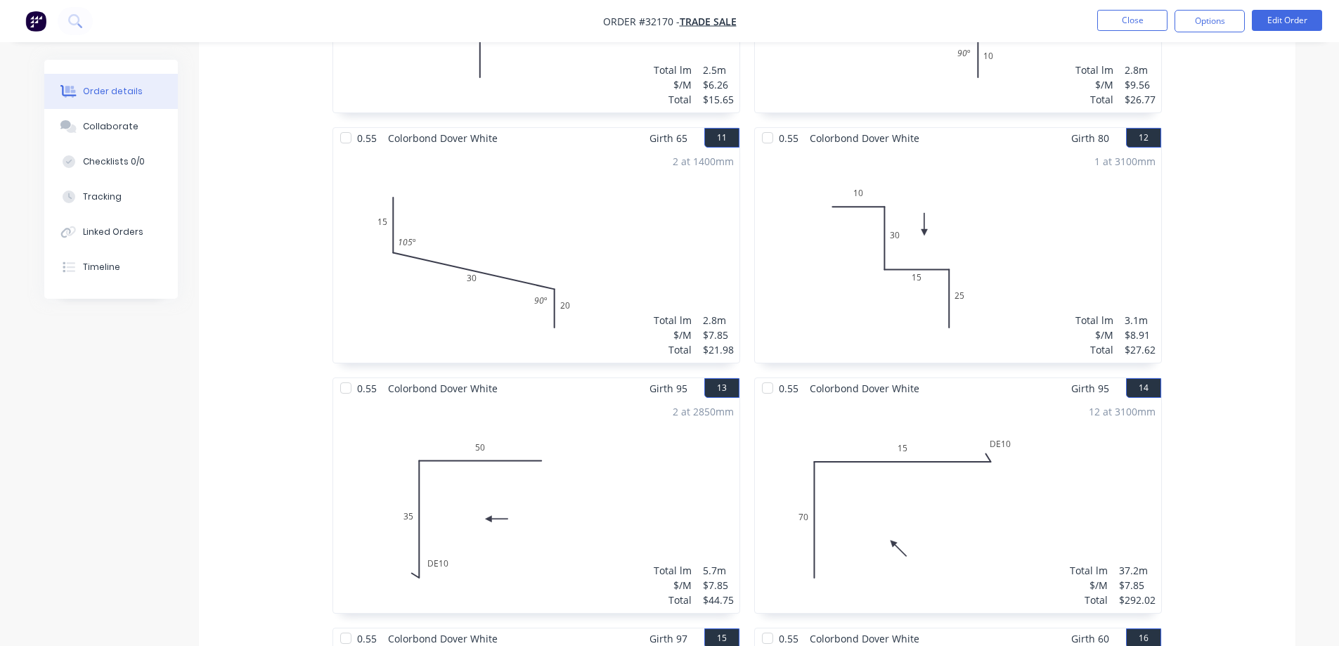
scroll to position [1827, 0]
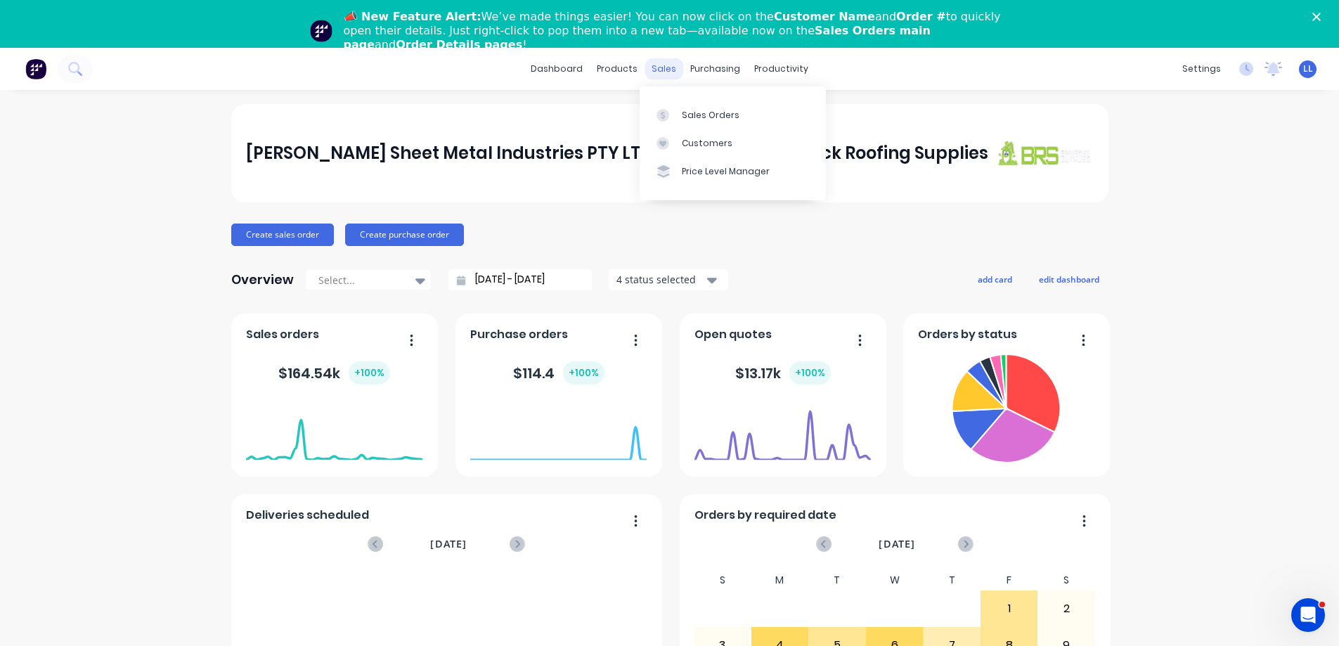
click at [654, 70] on div "sales" at bounding box center [663, 68] width 39 height 21
click at [706, 119] on div "Sales Orders" at bounding box center [711, 115] width 58 height 13
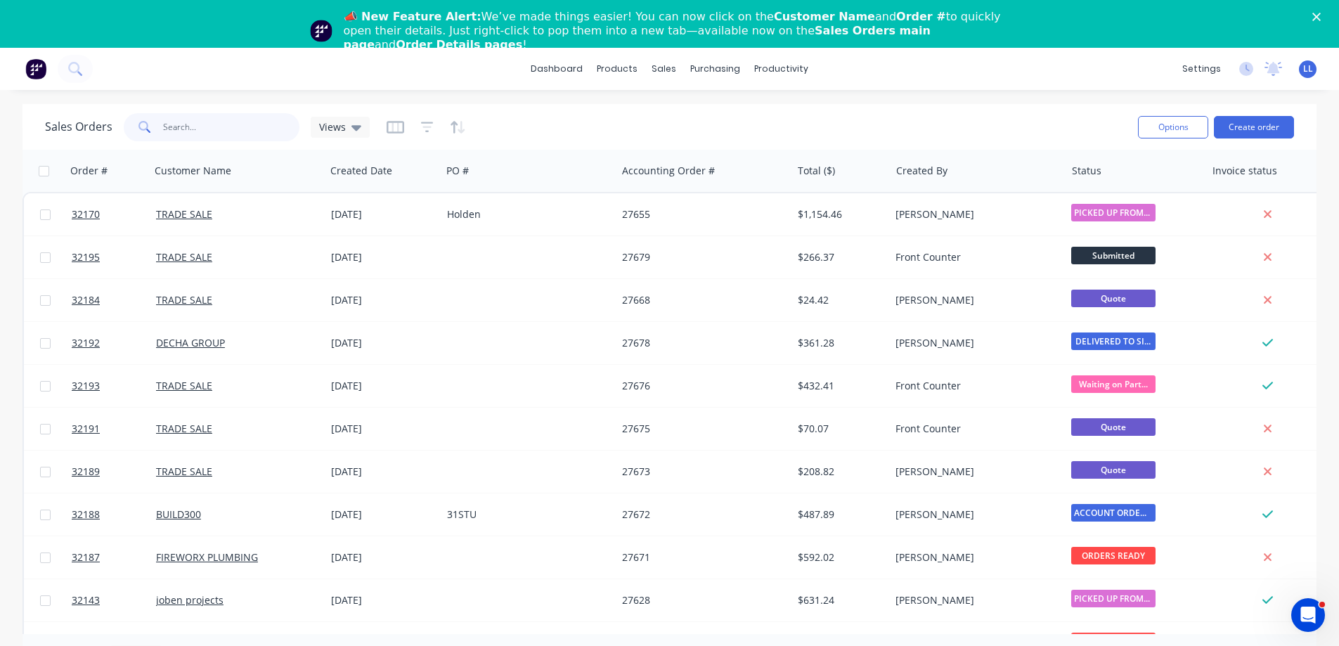
click at [195, 130] on input "text" at bounding box center [231, 127] width 137 height 28
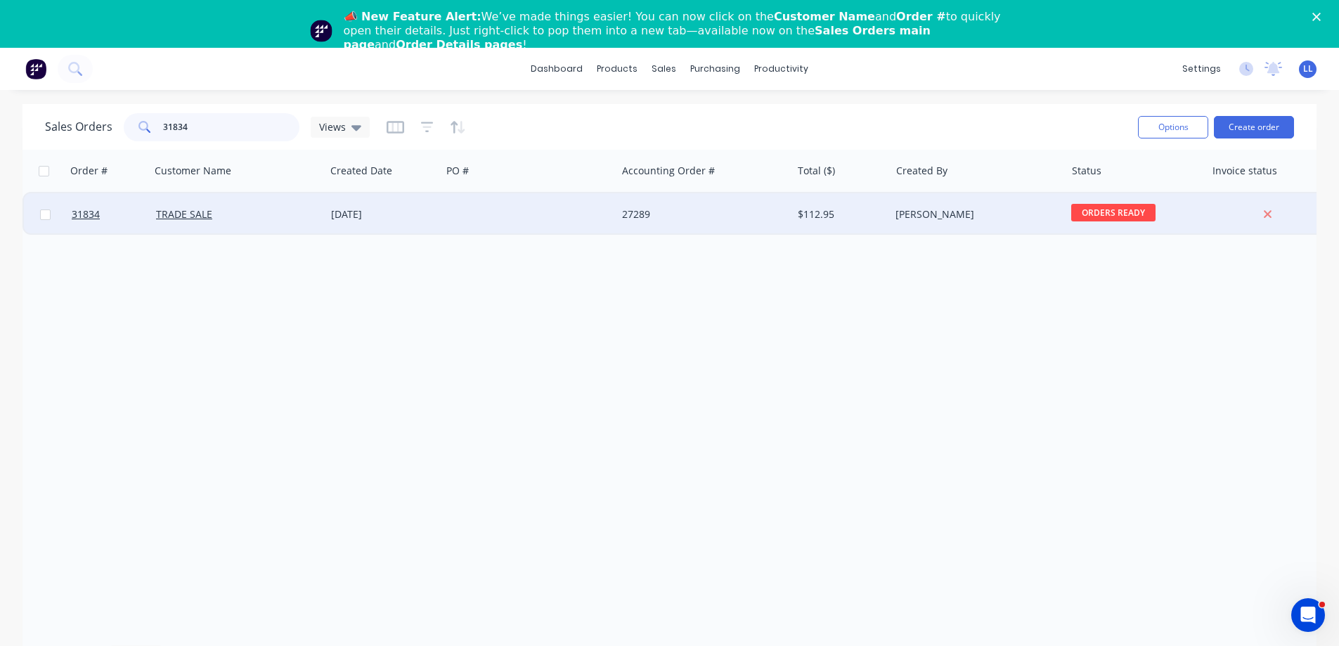
type input "31834"
click at [431, 204] on div "07 Jul 2025" at bounding box center [383, 214] width 116 height 42
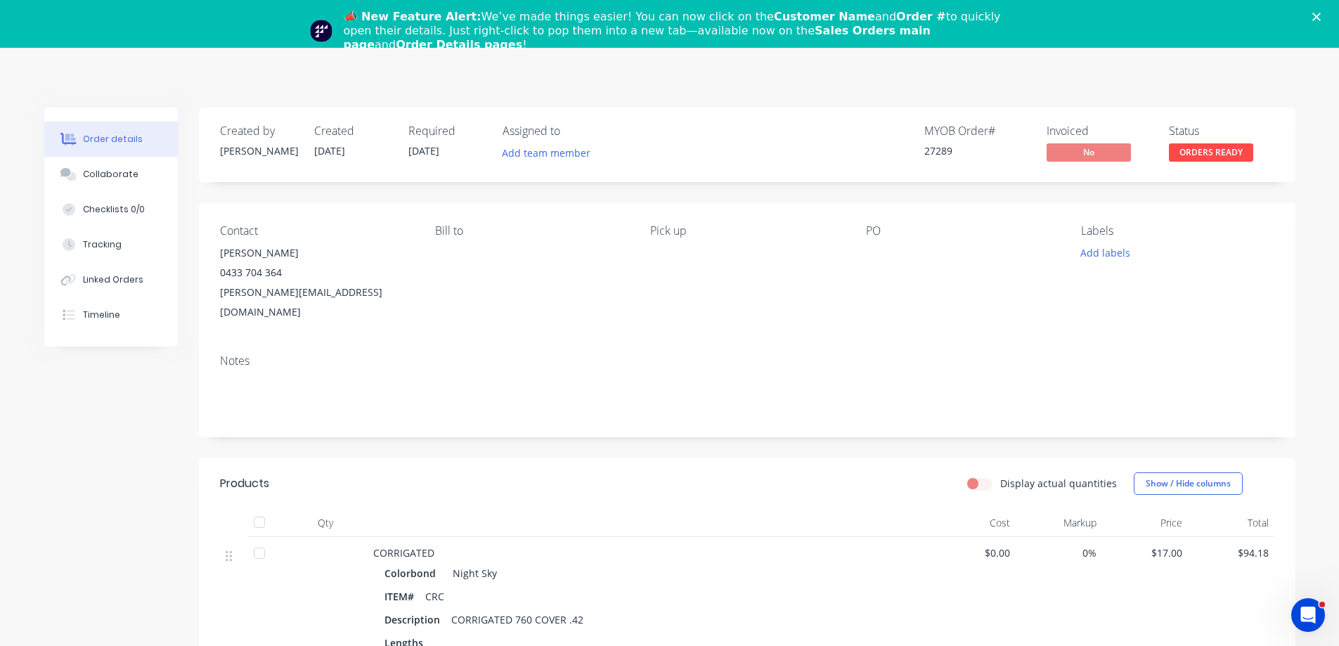
click at [1191, 155] on span "ORDERS READY" at bounding box center [1211, 152] width 84 height 18
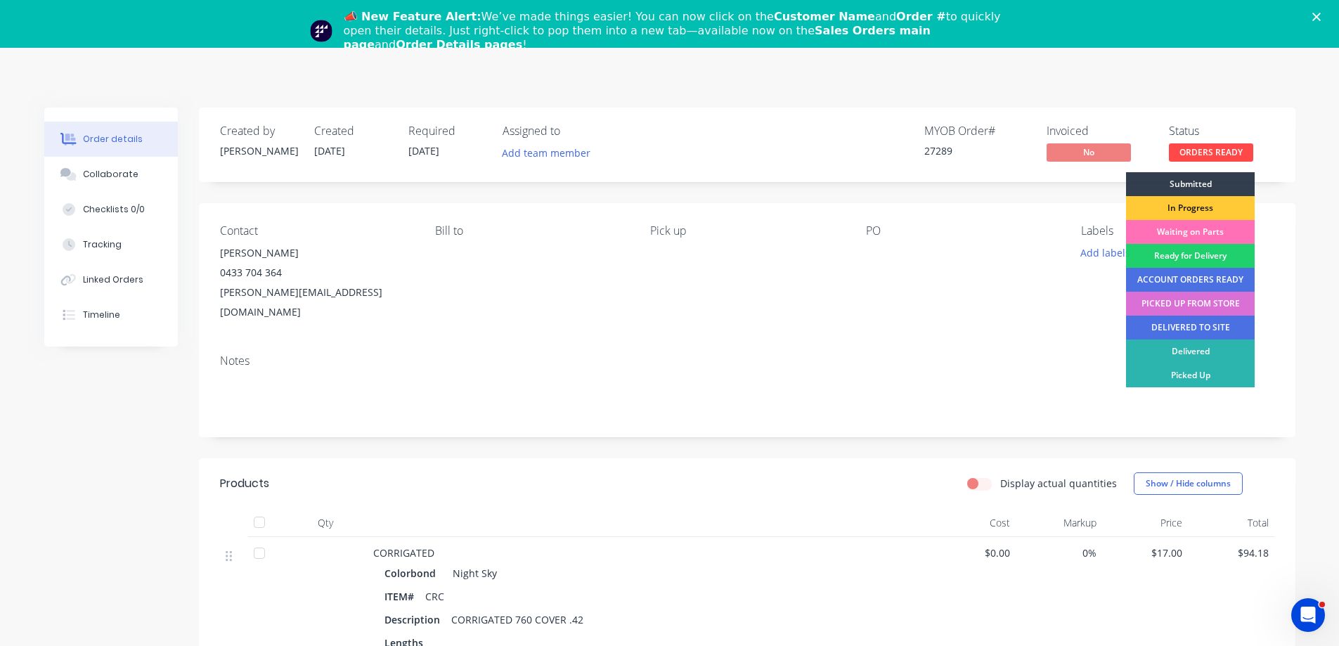
click at [1196, 306] on div "PICKED UP FROM STORE" at bounding box center [1190, 304] width 129 height 24
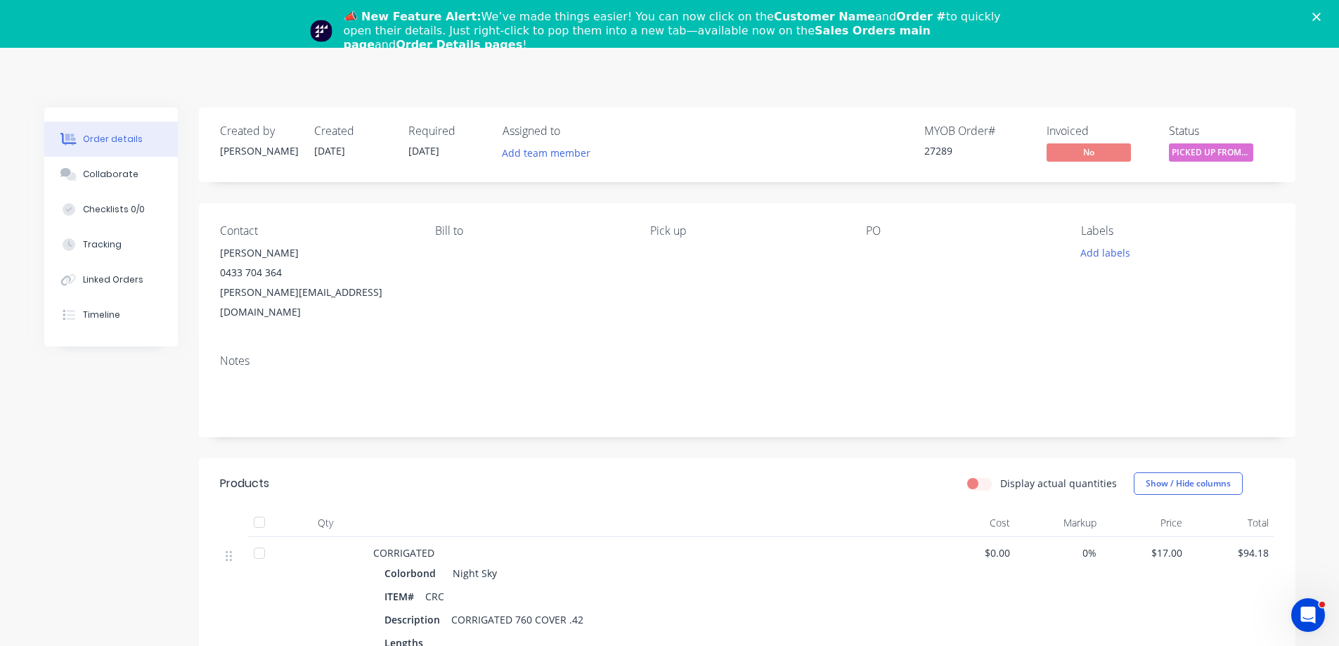
click at [1321, 16] on polygon "Close" at bounding box center [1316, 17] width 8 height 8
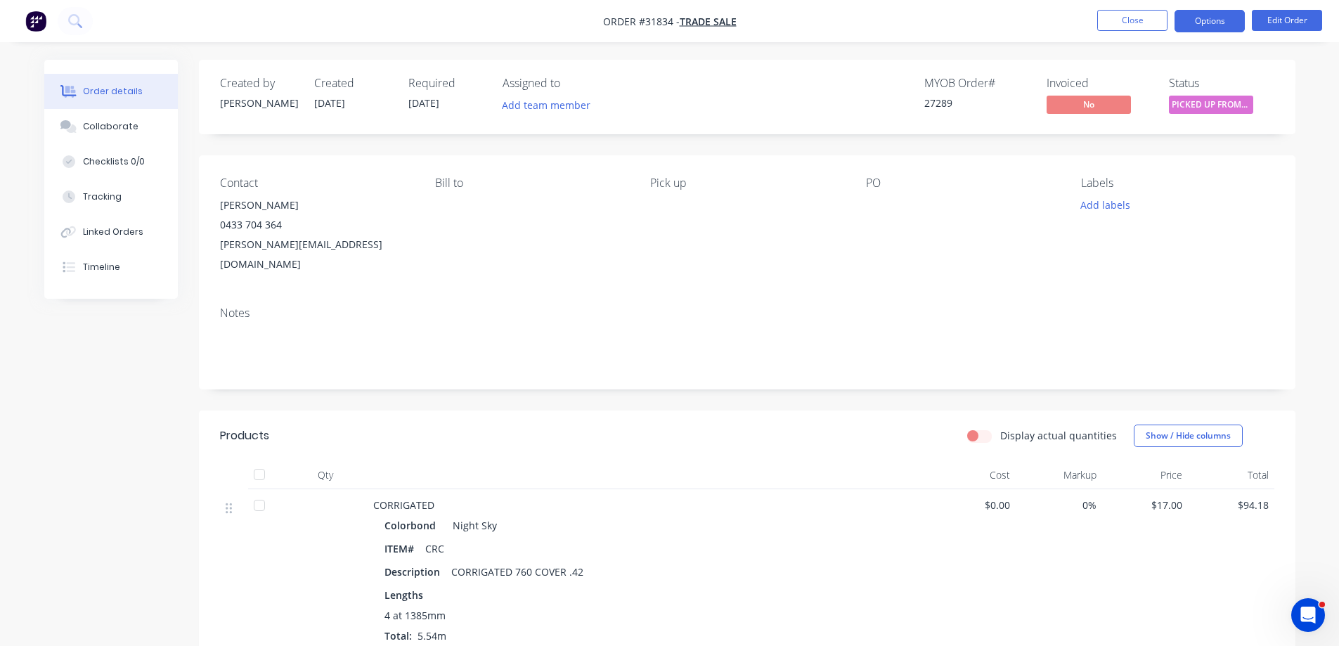
click at [1198, 18] on button "Options" at bounding box center [1209, 21] width 70 height 22
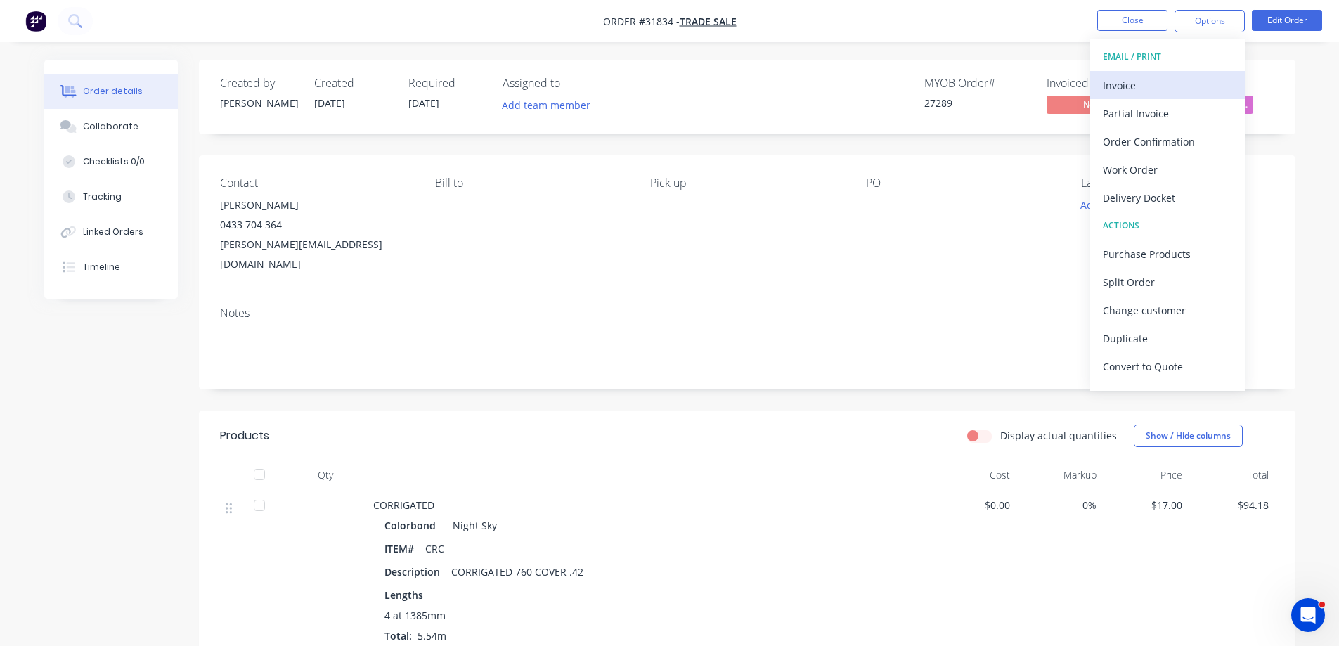
click at [1161, 89] on div "Invoice" at bounding box center [1167, 85] width 129 height 20
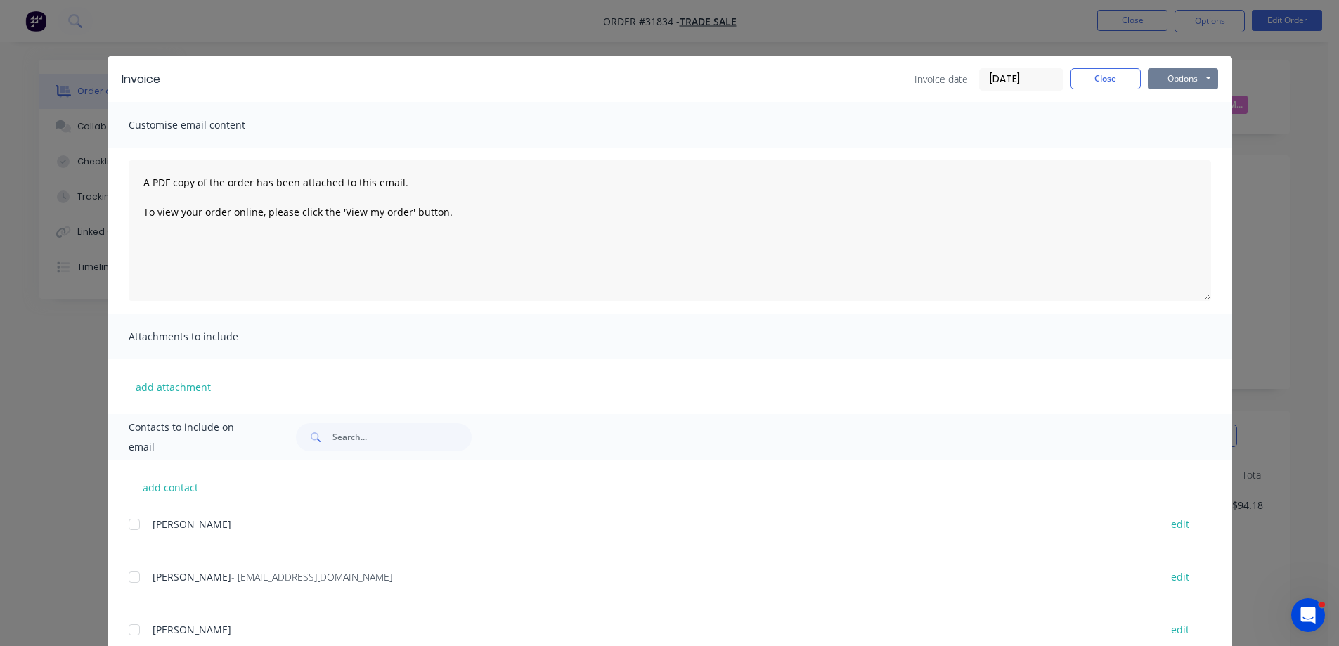
click at [1195, 77] on button "Options" at bounding box center [1183, 78] width 70 height 21
click at [1193, 127] on button "Print" at bounding box center [1193, 126] width 90 height 23
click at [1102, 77] on button "Close" at bounding box center [1105, 78] width 70 height 21
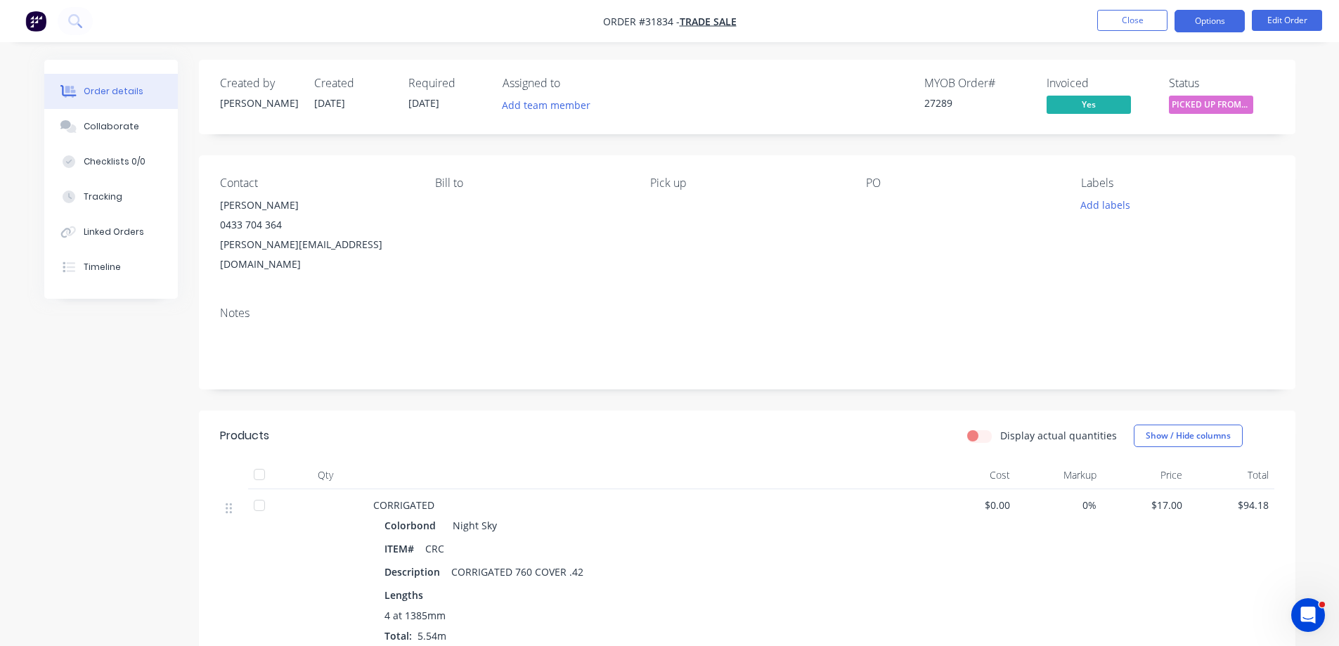
click at [1219, 18] on button "Options" at bounding box center [1209, 21] width 70 height 22
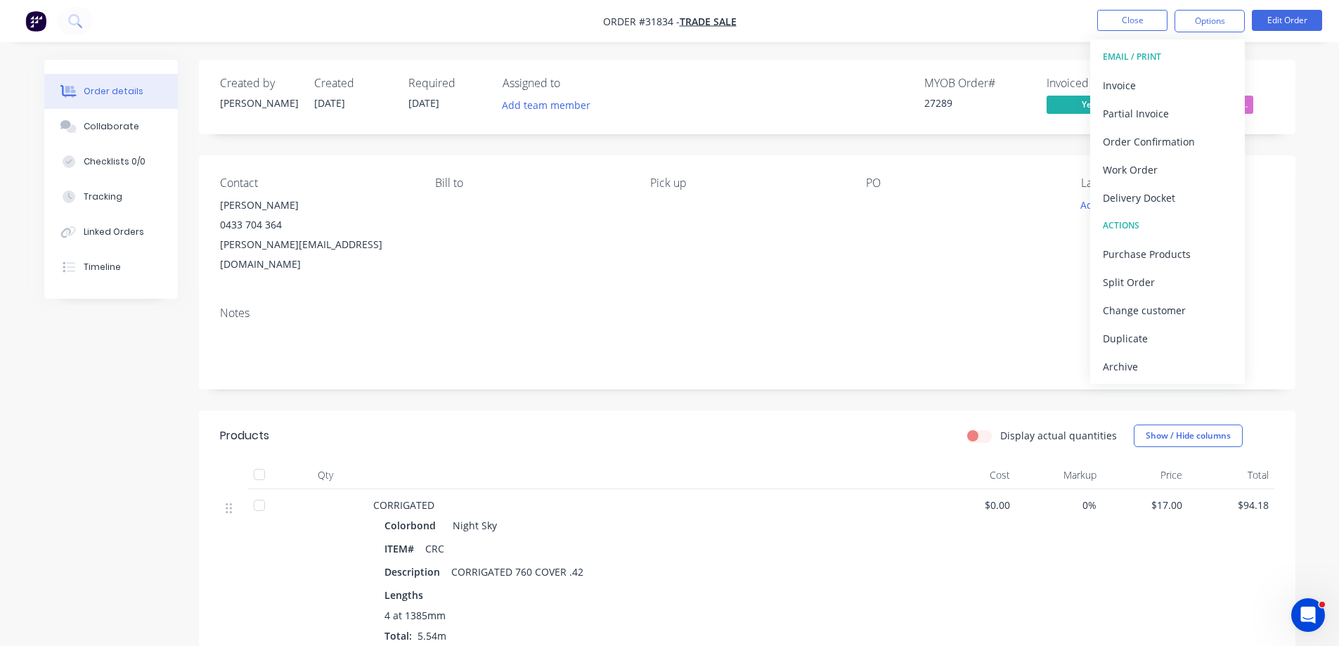
drag, startPoint x: 1181, startPoint y: 363, endPoint x: 1127, endPoint y: 77, distance: 291.1
click at [1181, 363] on div "Archive" at bounding box center [1167, 366] width 129 height 20
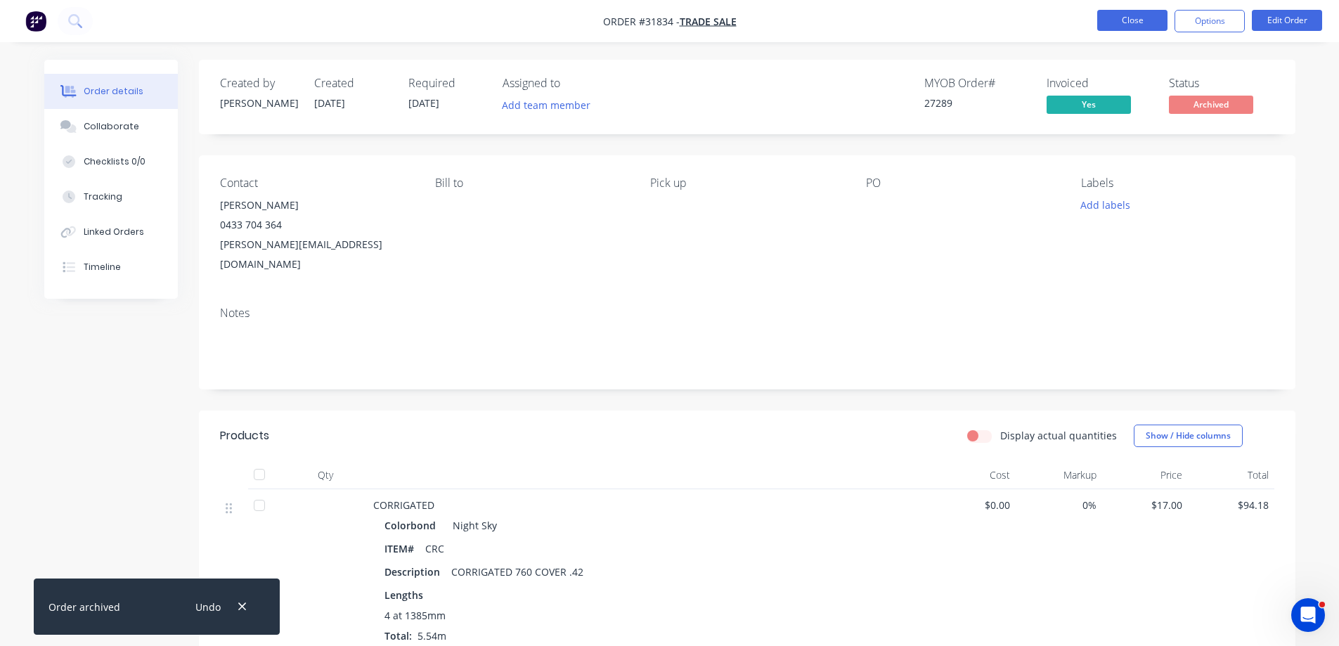
click at [1136, 13] on button "Close" at bounding box center [1132, 20] width 70 height 21
